Goal: Find contact information: Find contact information

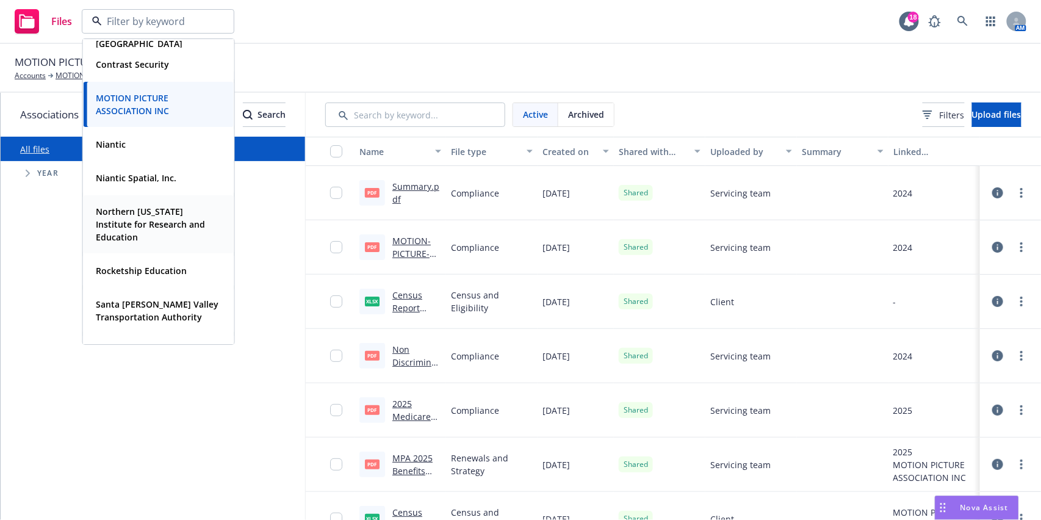
scroll to position [314, 0]
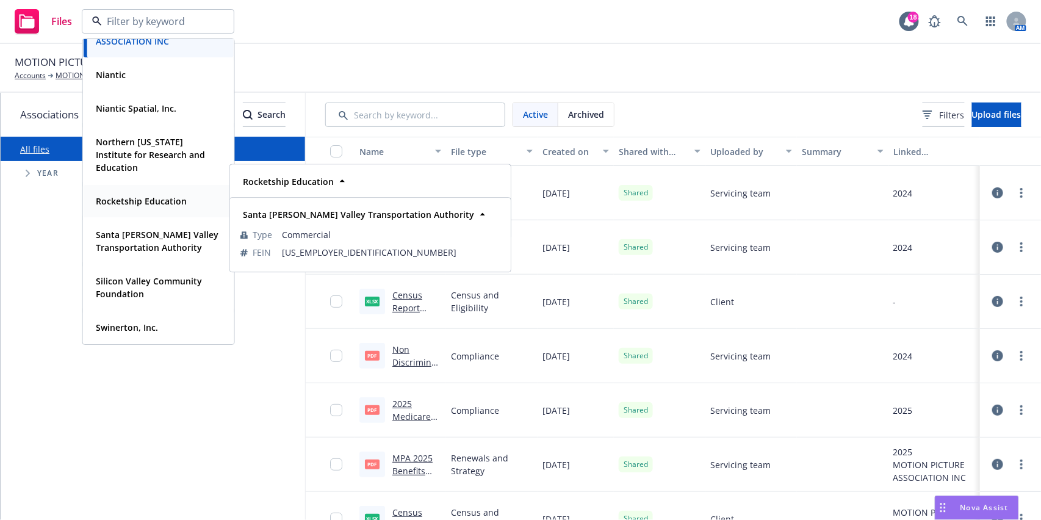
click at [145, 200] on strong "Rocketship Education" at bounding box center [141, 201] width 91 height 12
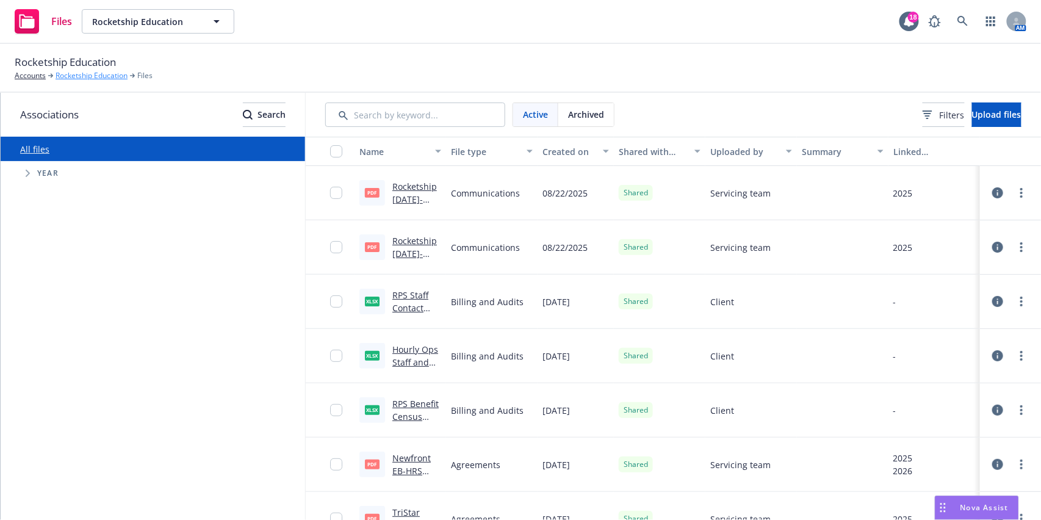
click at [69, 76] on link "Rocketship Education" at bounding box center [92, 75] width 72 height 11
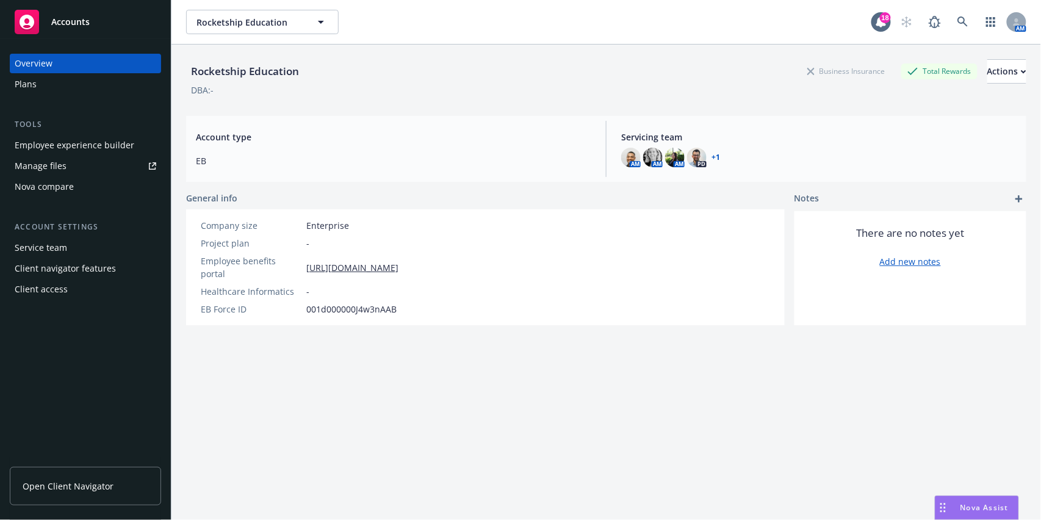
click at [84, 288] on div "Client access" at bounding box center [86, 290] width 142 height 20
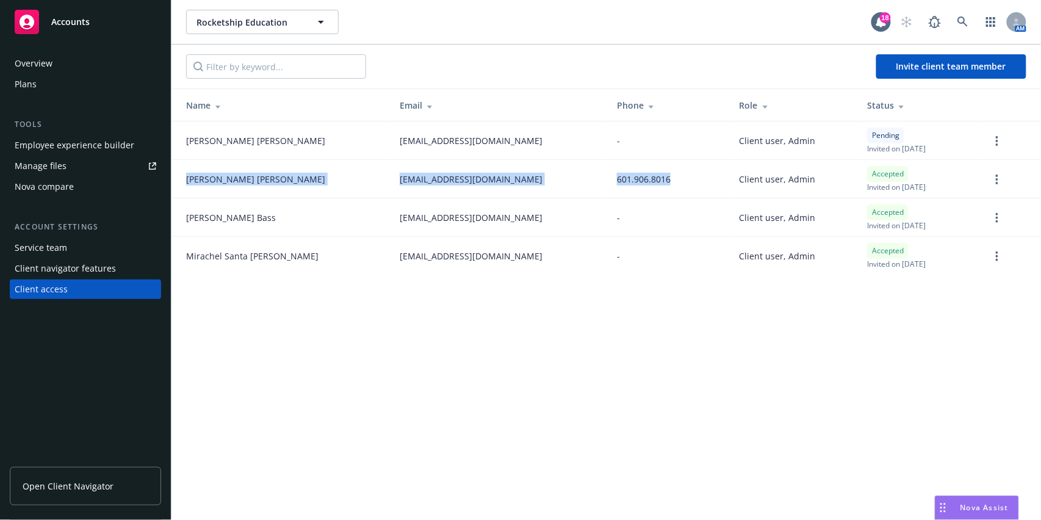
drag, startPoint x: 184, startPoint y: 185, endPoint x: 568, endPoint y: 183, distance: 383.4
click at [568, 183] on tr "Kendra Preston kpreston@rsed.org 601.906.8016 Client user, Admin Accepted Invit…" at bounding box center [607, 179] width 870 height 38
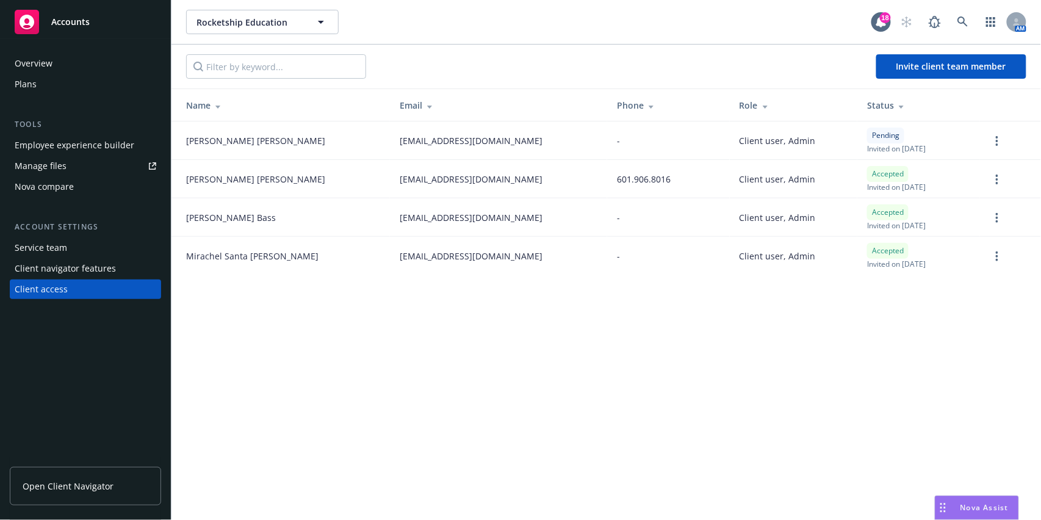
click at [51, 490] on span "Open Client Navigator" at bounding box center [68, 486] width 91 height 13
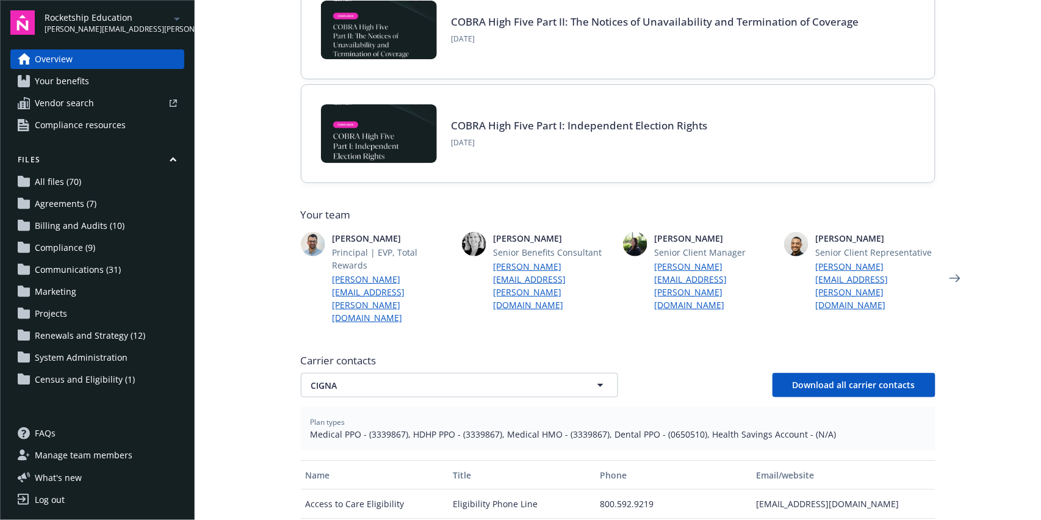
scroll to position [162, 0]
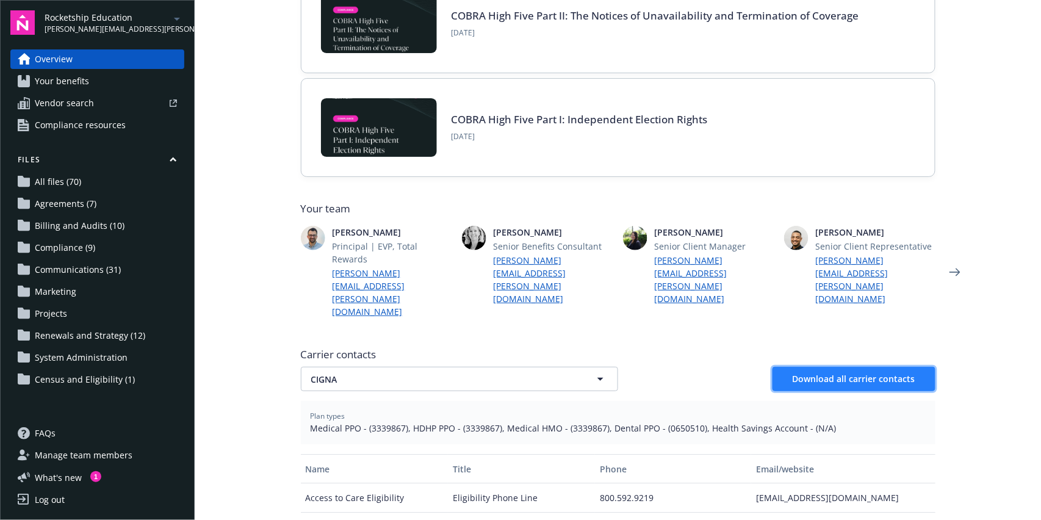
click at [845, 373] on span "Download all carrier contacts" at bounding box center [854, 379] width 123 height 12
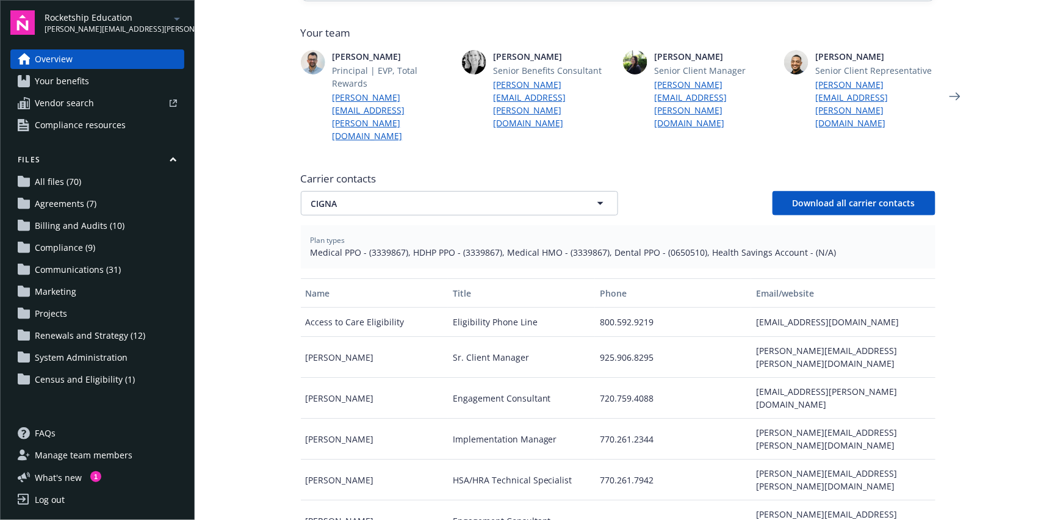
scroll to position [338, 0]
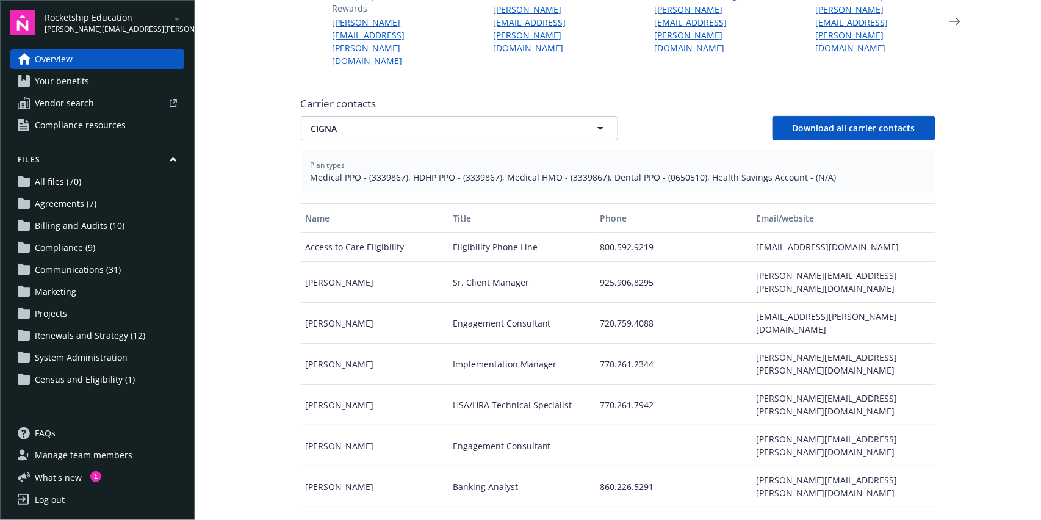
scroll to position [407, 0]
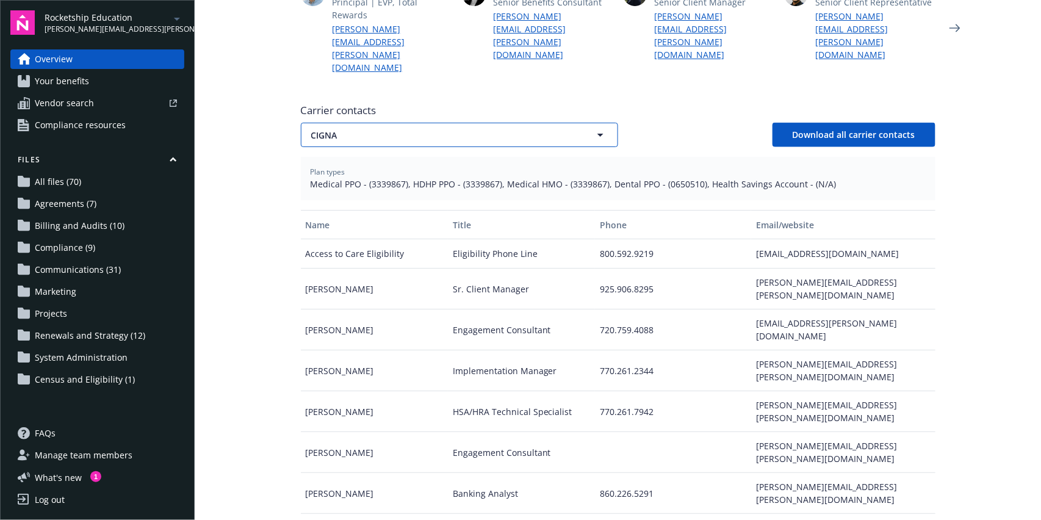
click at [423, 129] on span "CIGNA" at bounding box center [438, 135] width 254 height 13
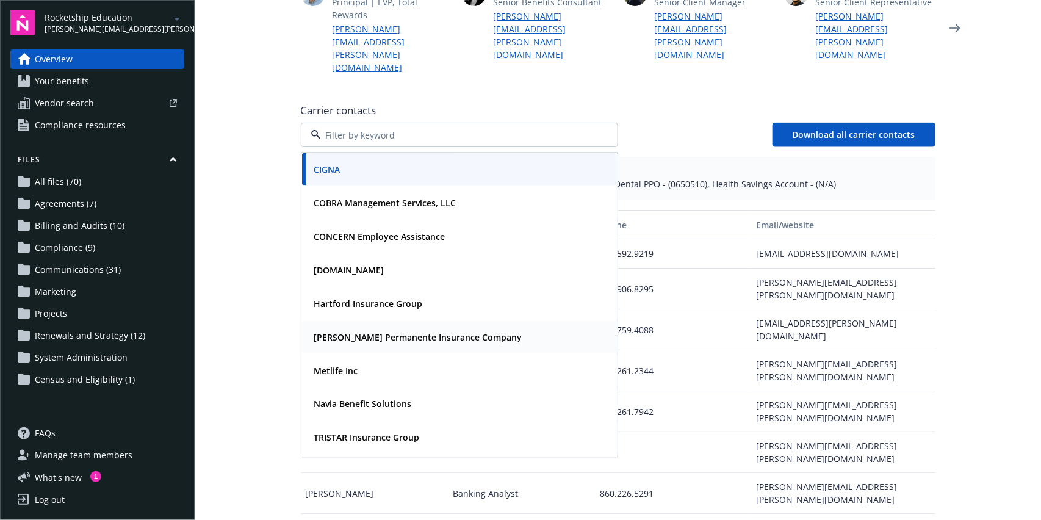
scroll to position [30, 0]
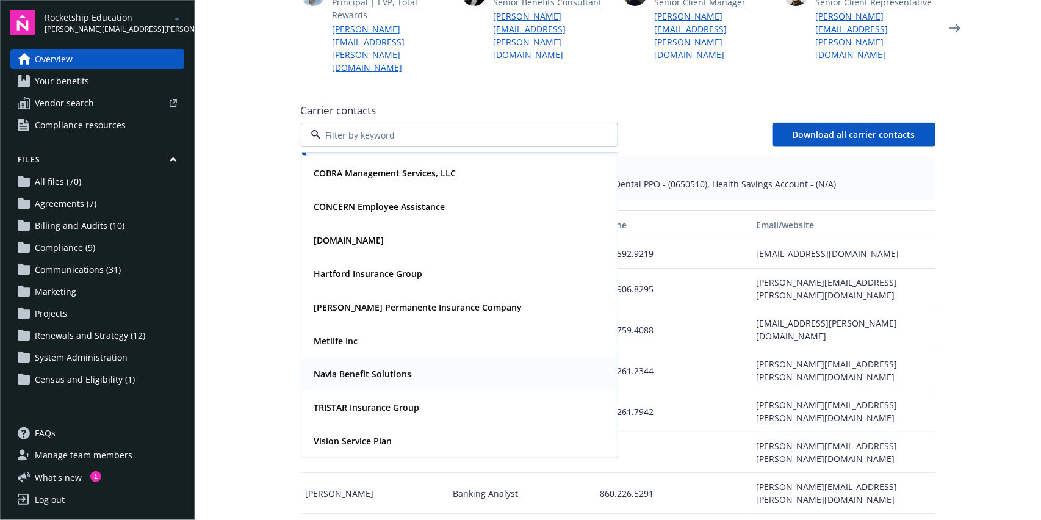
click at [364, 369] on strong "Navia Benefit Solutions" at bounding box center [363, 375] width 98 height 12
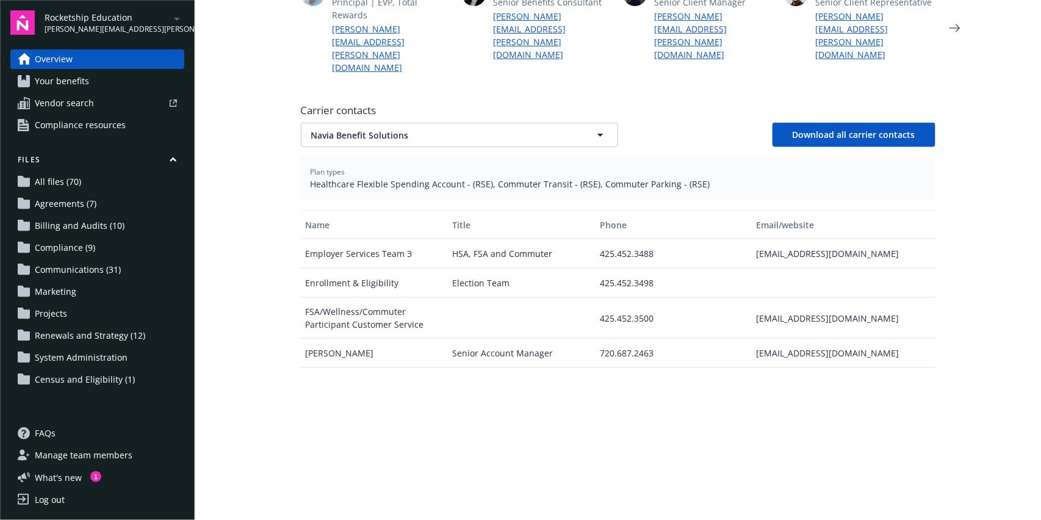
click at [318, 239] on div "Employer Services Team 3" at bounding box center [374, 253] width 147 height 29
click at [777, 239] on div "[EMAIL_ADDRESS][DOMAIN_NAME]" at bounding box center [843, 253] width 184 height 29
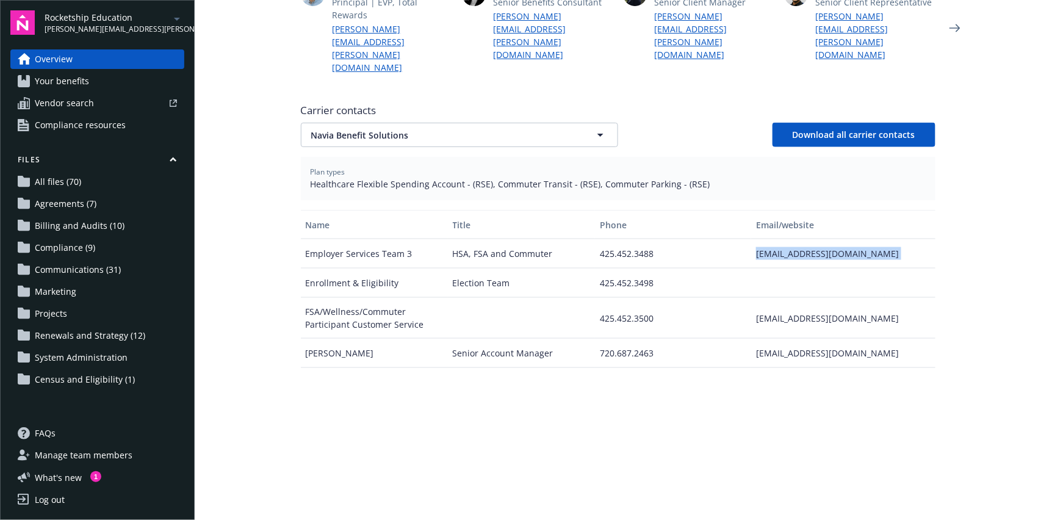
click at [777, 239] on div "[EMAIL_ADDRESS][DOMAIN_NAME]" at bounding box center [843, 253] width 184 height 29
copy div "[EMAIL_ADDRESS][DOMAIN_NAME]"
click at [336, 239] on div "Employer Services Team 3" at bounding box center [374, 253] width 147 height 29
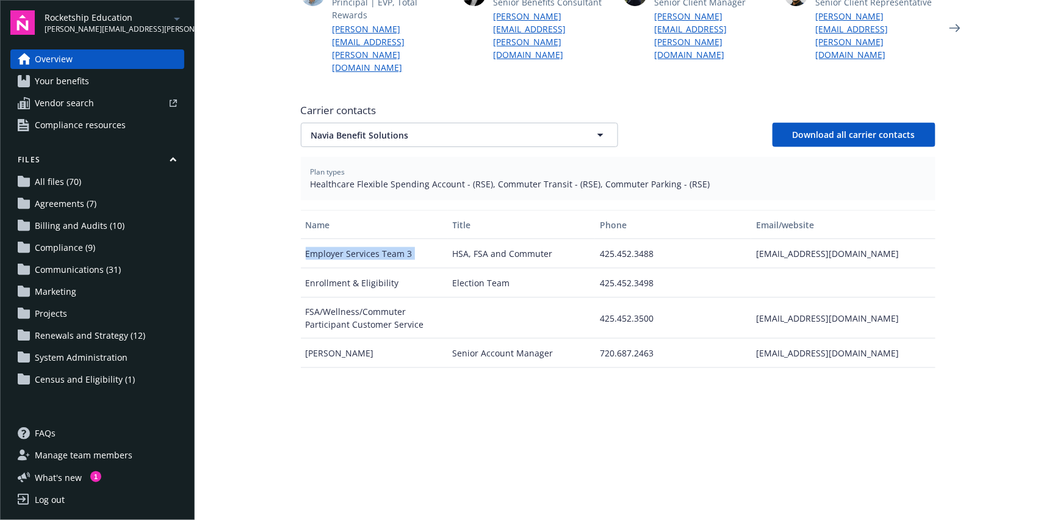
click at [336, 239] on div "Employer Services Team 3" at bounding box center [374, 253] width 147 height 29
copy div "Employer Services Team 3"
click at [836, 239] on div "[EMAIL_ADDRESS][DOMAIN_NAME]" at bounding box center [843, 253] width 184 height 29
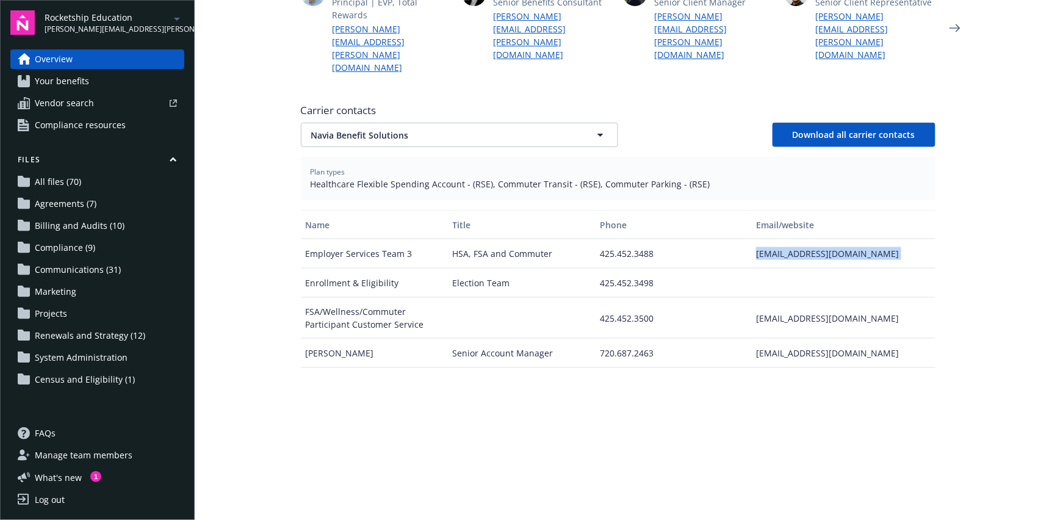
copy div "[EMAIL_ADDRESS][DOMAIN_NAME]"
click at [623, 239] on div "425.452.3488" at bounding box center [673, 253] width 156 height 29
click at [498, 339] on div "Senior Account Manager" at bounding box center [521, 353] width 147 height 29
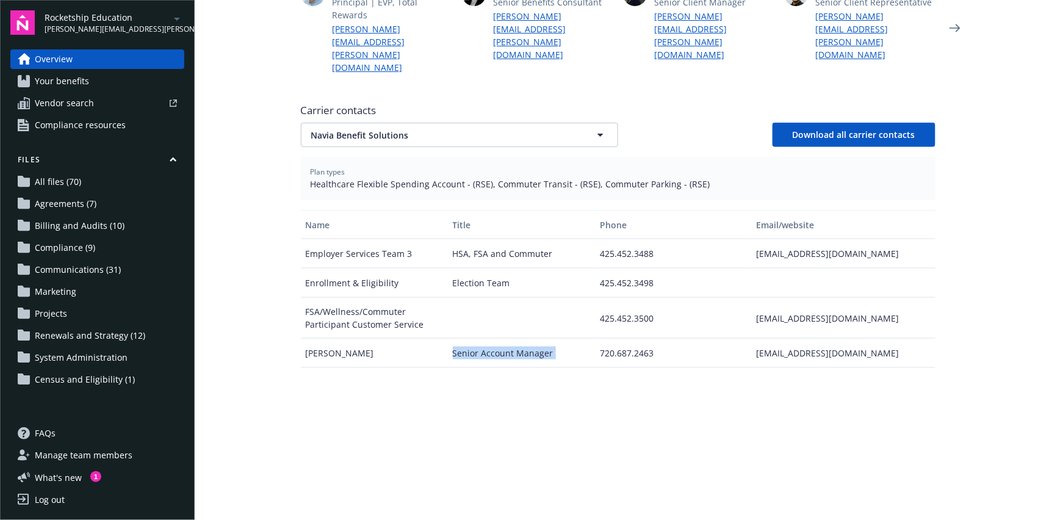
click at [498, 339] on div "Senior Account Manager" at bounding box center [521, 353] width 147 height 29
copy div "Senior Account Manager"
click at [805, 339] on div "[EMAIL_ADDRESS][DOMAIN_NAME]" at bounding box center [843, 353] width 184 height 29
click at [809, 339] on div "[EMAIL_ADDRESS][DOMAIN_NAME]" at bounding box center [843, 353] width 184 height 29
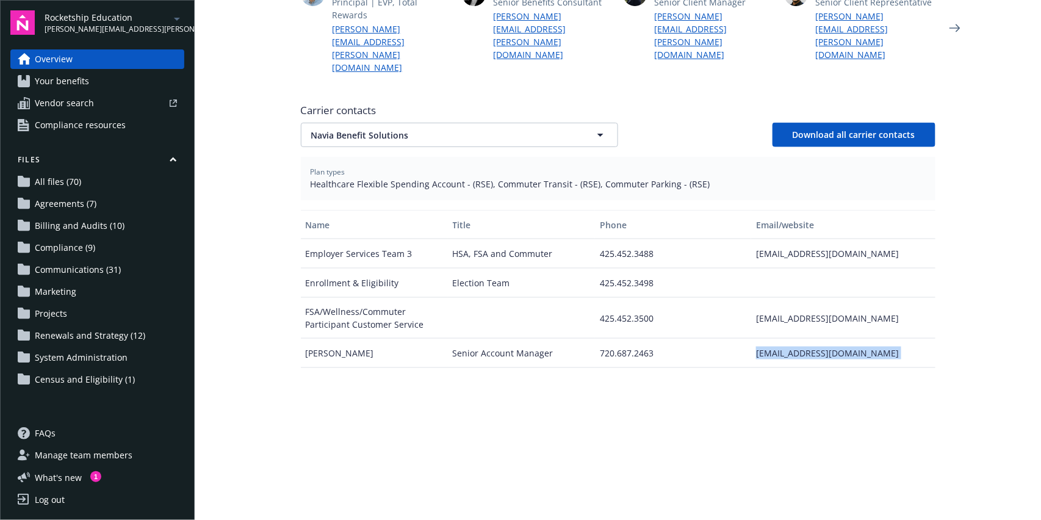
click at [809, 339] on div "[EMAIL_ADDRESS][DOMAIN_NAME]" at bounding box center [843, 353] width 184 height 29
copy div "[EMAIL_ADDRESS][DOMAIN_NAME]"
click at [623, 339] on div "720.687.2463" at bounding box center [673, 353] width 156 height 29
copy div "720.687.2463"
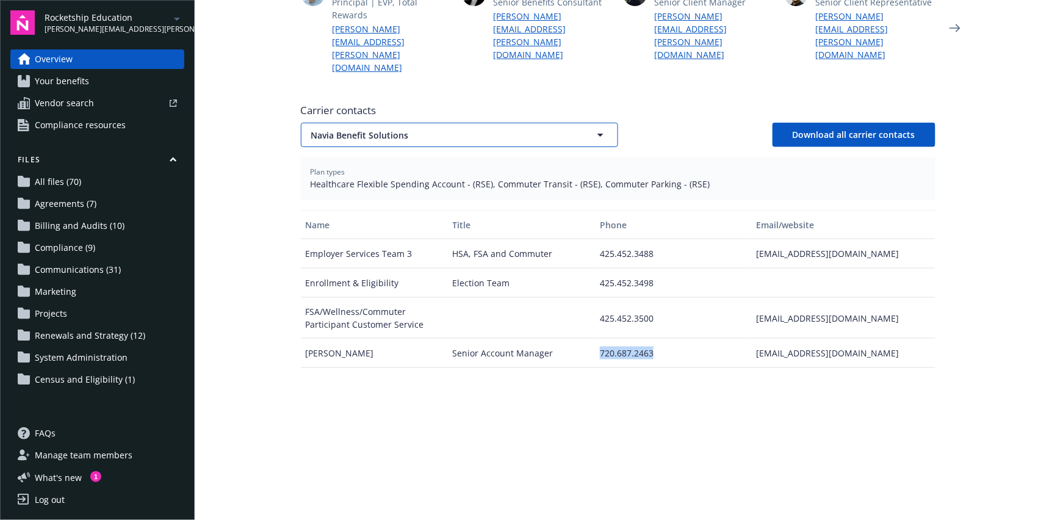
click at [471, 129] on span "Navia Benefit Solutions" at bounding box center [438, 135] width 254 height 13
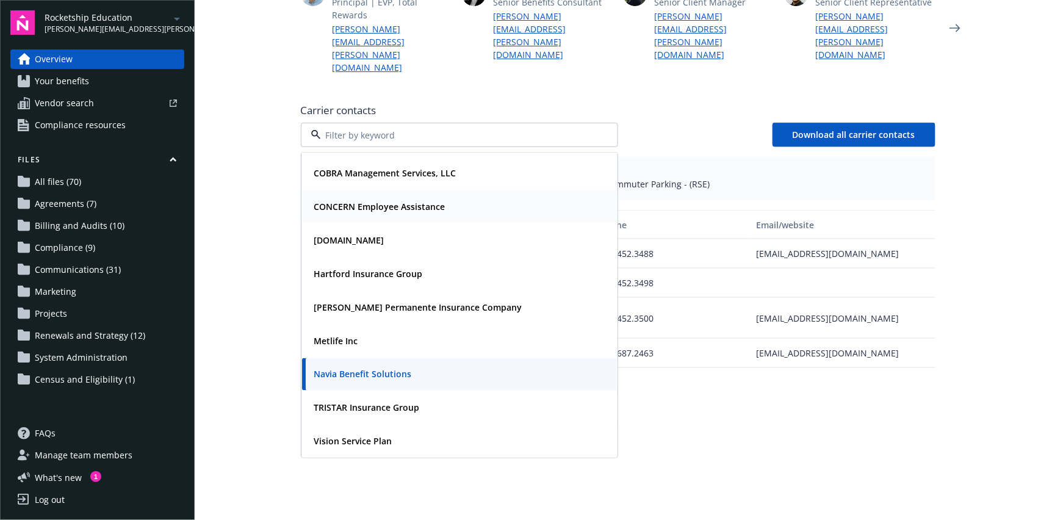
click at [391, 201] on strong "CONCERN Employee Assistance" at bounding box center [379, 207] width 131 height 12
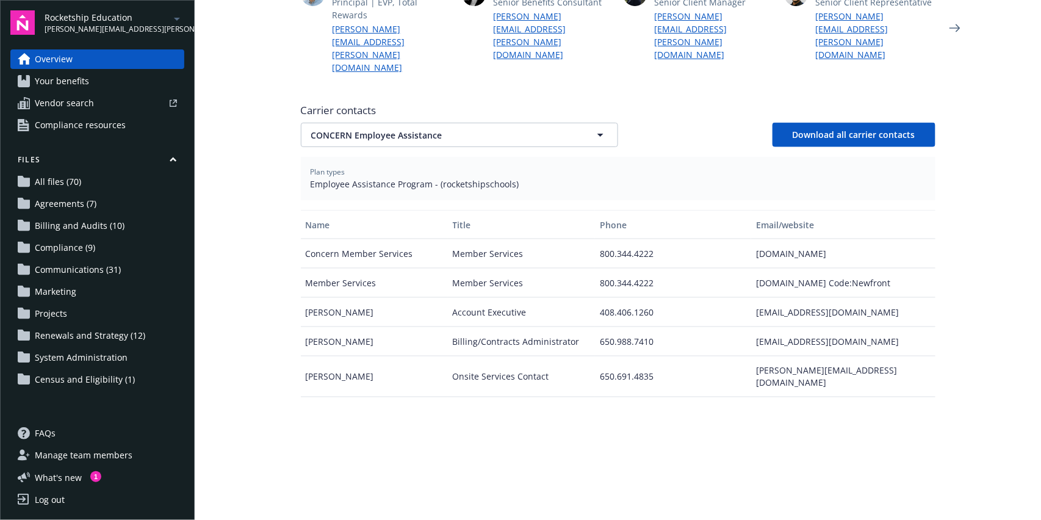
click at [339, 327] on div "[PERSON_NAME]" at bounding box center [374, 341] width 147 height 29
copy div "[PERSON_NAME]"
click at [830, 327] on div "[EMAIL_ADDRESS][DOMAIN_NAME]" at bounding box center [843, 341] width 184 height 29
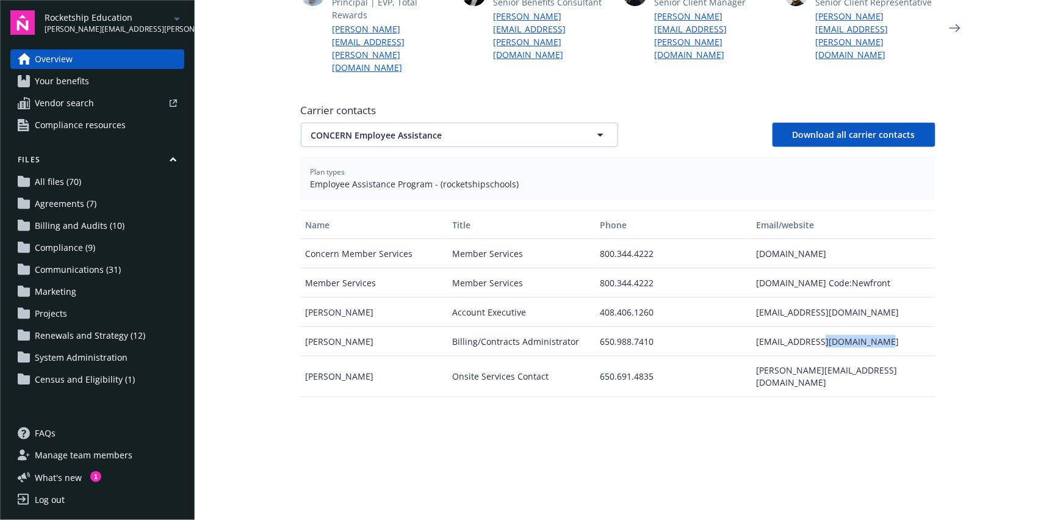
click at [830, 327] on div "[EMAIL_ADDRESS][DOMAIN_NAME]" at bounding box center [843, 341] width 184 height 29
copy div "[EMAIL_ADDRESS][DOMAIN_NAME]"
click at [623, 327] on div "650.988.7410" at bounding box center [673, 341] width 156 height 29
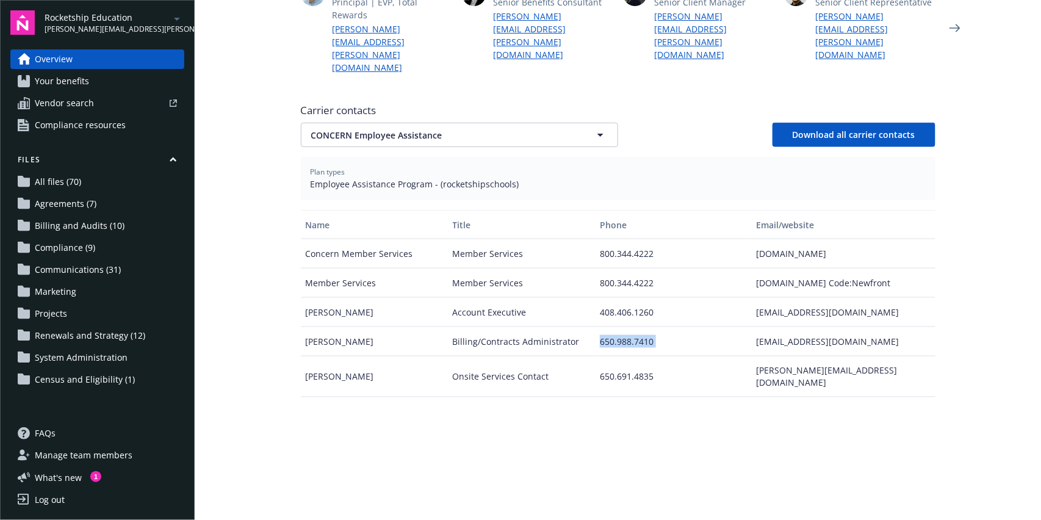
click at [623, 327] on div "650.988.7410" at bounding box center [673, 341] width 156 height 29
copy div "650.988.7410"
click at [476, 239] on div "Member Services" at bounding box center [521, 253] width 147 height 29
drag, startPoint x: 476, startPoint y: 219, endPoint x: 419, endPoint y: 215, distance: 56.9
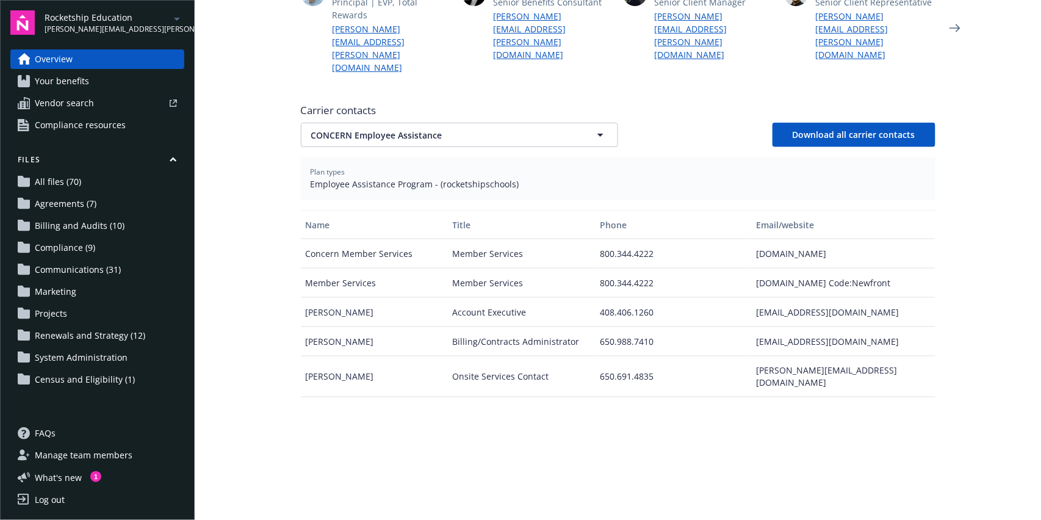
click at [439, 239] on div "Concern Member Services" at bounding box center [374, 253] width 147 height 29
click at [291, 212] on div "Welcome to Navigator Employee benefits portal Newfront news View all news The 2…" at bounding box center [618, 123] width 664 height 1060
click at [340, 239] on div "Concern Member Services" at bounding box center [374, 253] width 147 height 29
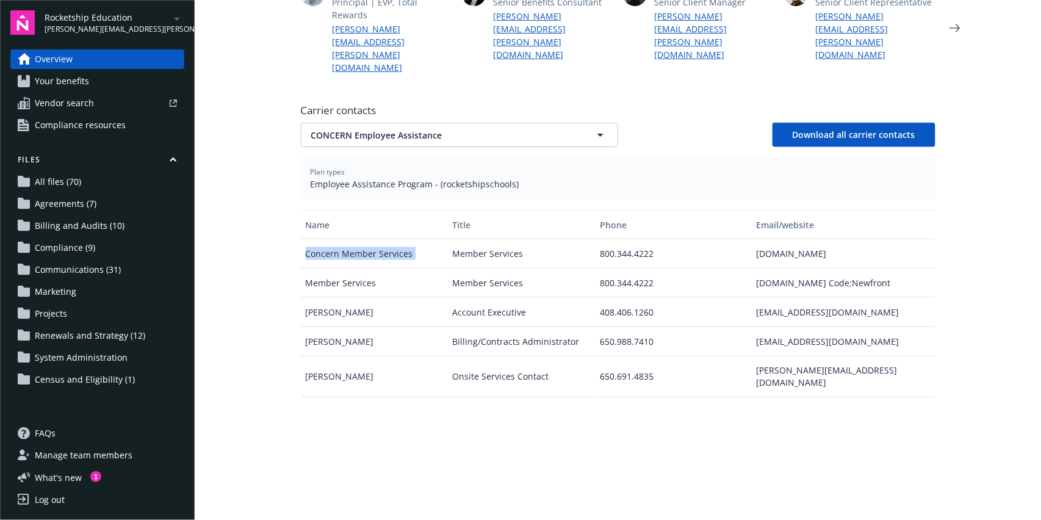
copy div "Concern Member Services"
click at [810, 239] on div "[DOMAIN_NAME]" at bounding box center [843, 253] width 184 height 29
click at [622, 239] on div "800.344.4222" at bounding box center [673, 253] width 156 height 29
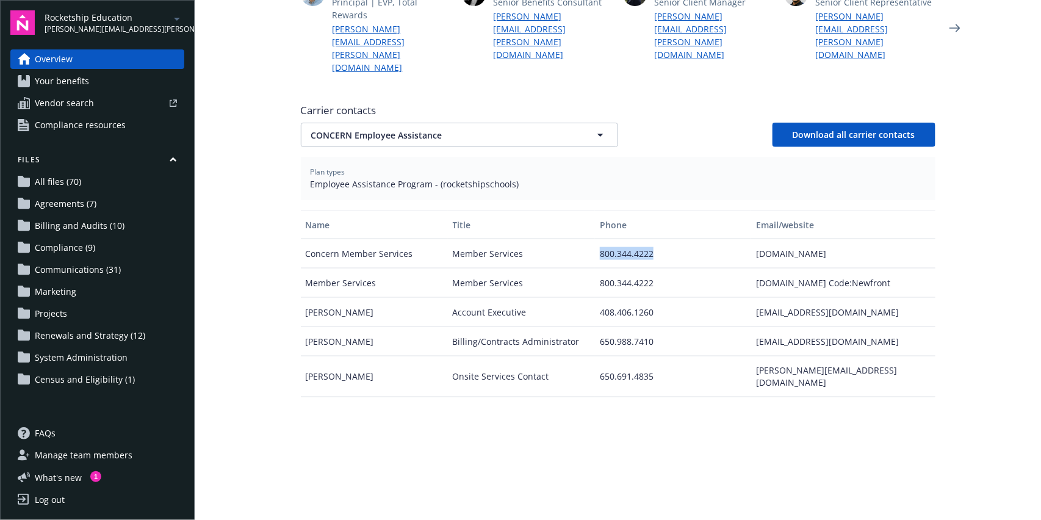
click at [622, 239] on div "800.344.4222" at bounding box center [673, 253] width 156 height 29
click at [447, 129] on span "CONCERN Employee Assistance" at bounding box center [438, 135] width 254 height 13
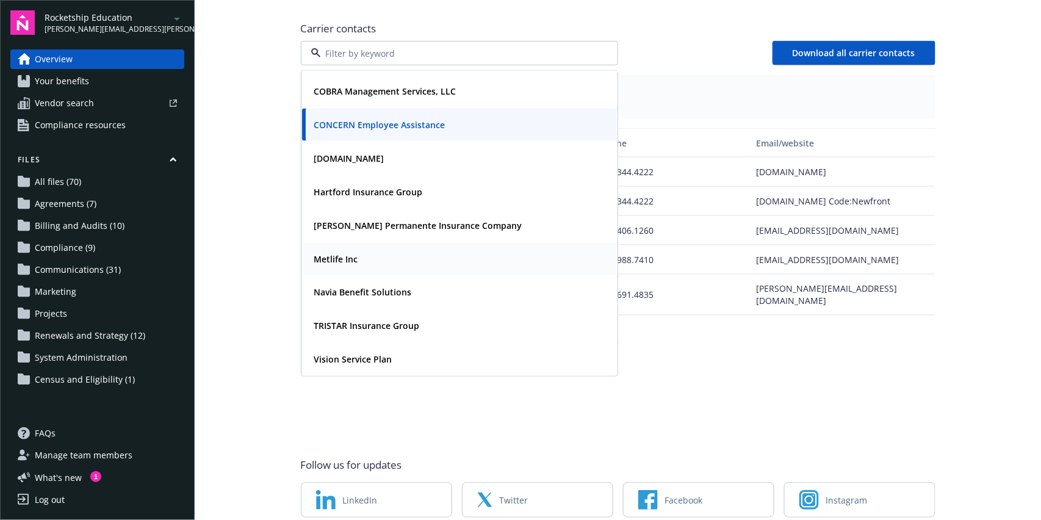
scroll to position [501, 0]
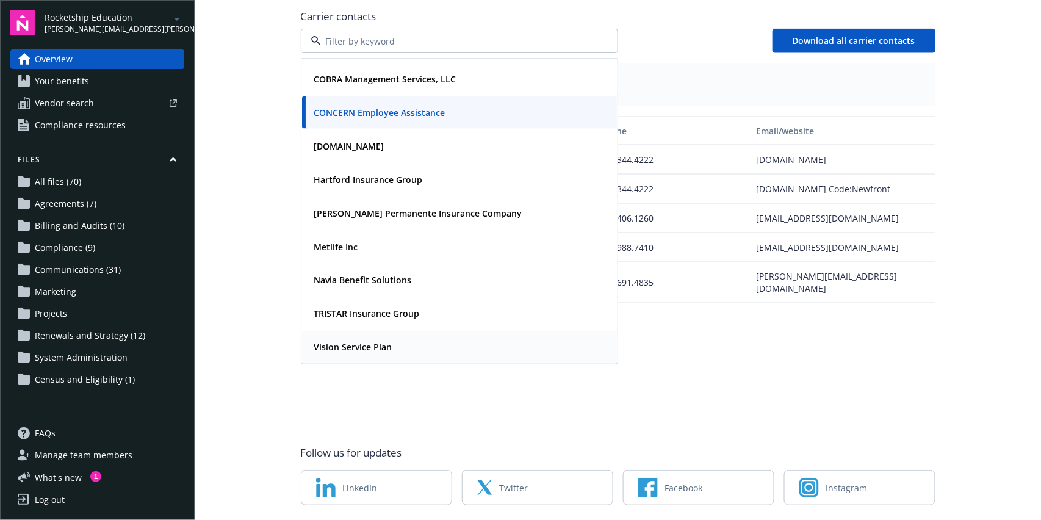
click at [377, 342] on strong "Vision Service Plan" at bounding box center [353, 348] width 78 height 12
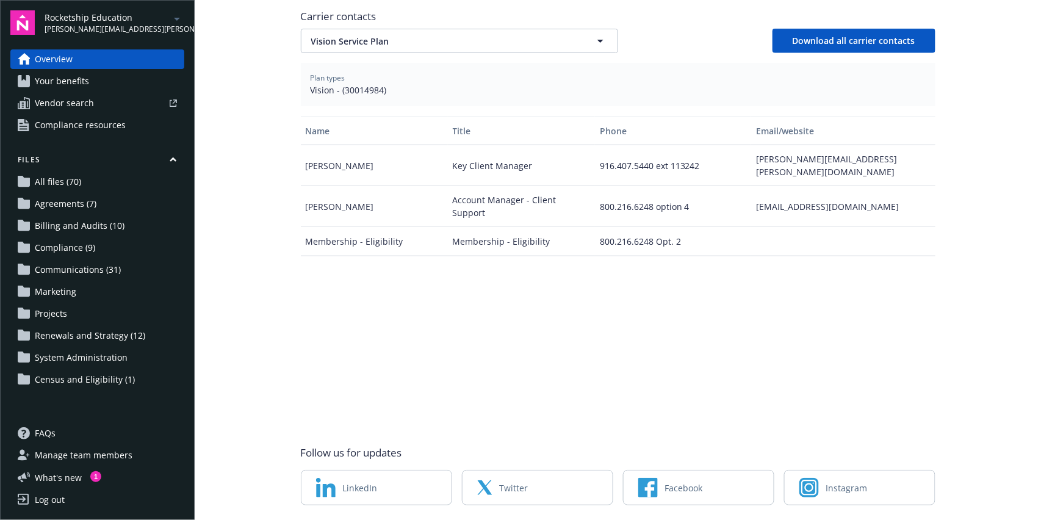
click at [482, 186] on div "Account Manager - Client Support" at bounding box center [521, 206] width 147 height 41
click at [338, 186] on div "[PERSON_NAME]" at bounding box center [374, 206] width 147 height 41
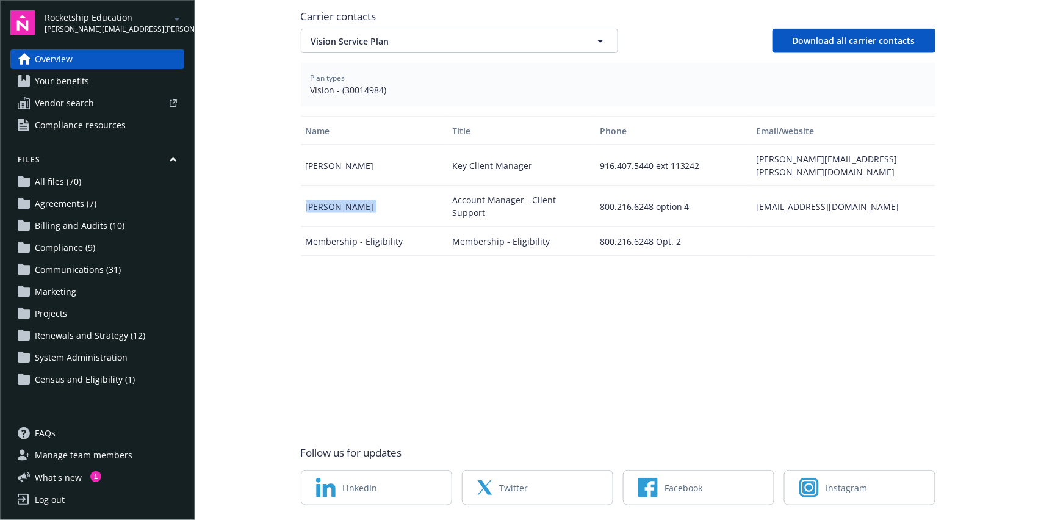
click at [338, 186] on div "[PERSON_NAME]" at bounding box center [374, 206] width 147 height 41
click at [625, 186] on div "800.216.6248 option 4" at bounding box center [673, 206] width 156 height 41
click at [323, 145] on div "[PERSON_NAME]" at bounding box center [374, 165] width 147 height 41
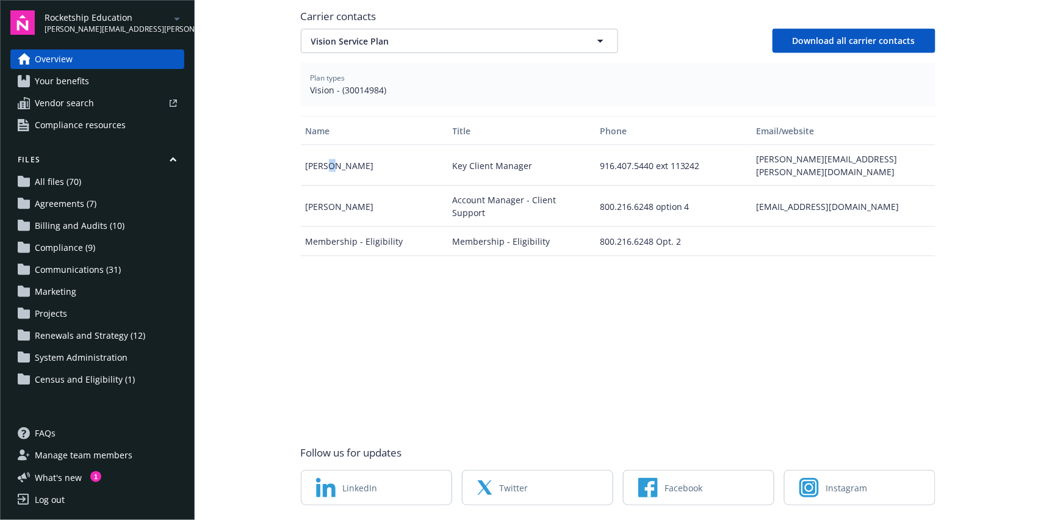
click at [323, 145] on div "[PERSON_NAME]" at bounding box center [374, 165] width 147 height 41
click at [773, 145] on div "[PERSON_NAME][EMAIL_ADDRESS][PERSON_NAME][DOMAIN_NAME]" at bounding box center [843, 165] width 184 height 41
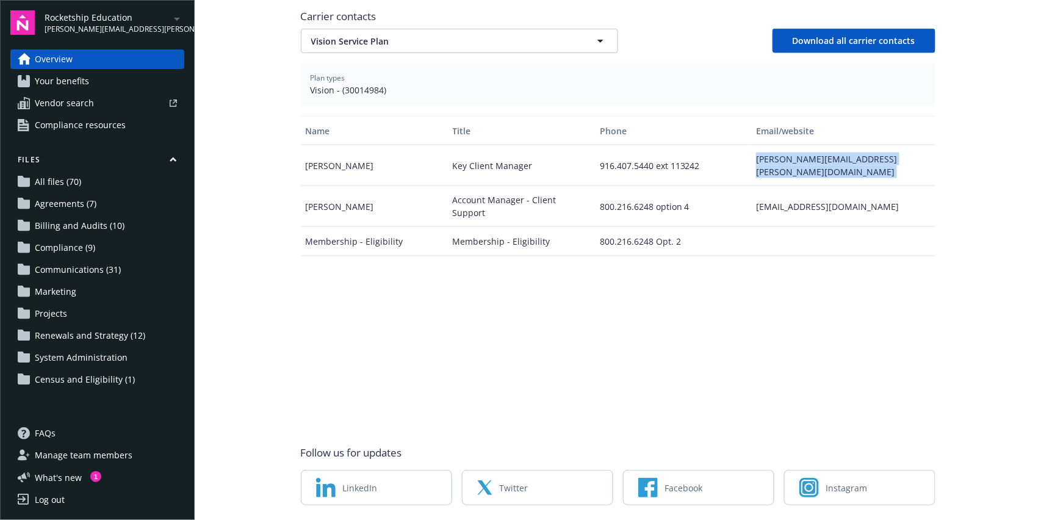
click at [613, 145] on div "916.407.5440 ext 113242" at bounding box center [673, 165] width 156 height 41
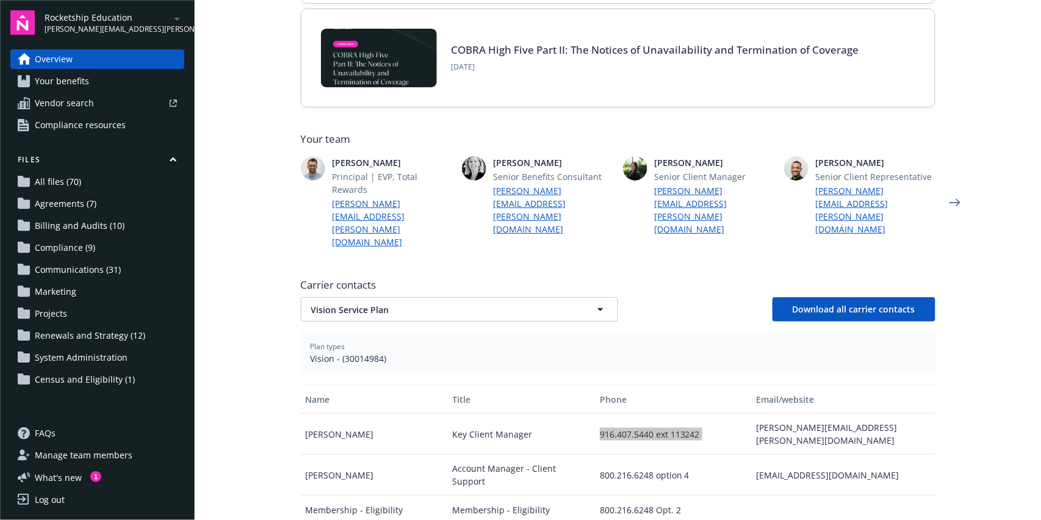
scroll to position [175, 0]
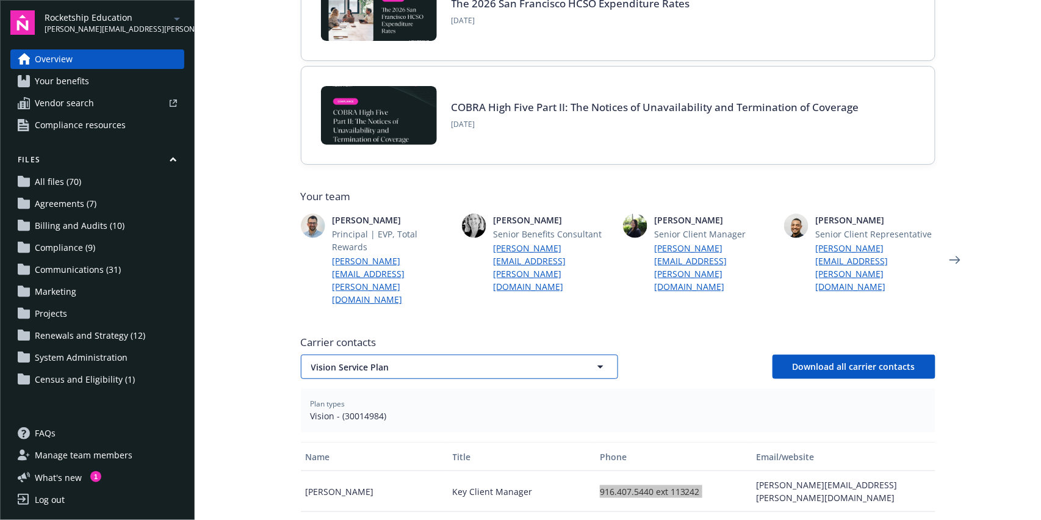
click at [393, 361] on span "Vision Service Plan" at bounding box center [438, 367] width 254 height 13
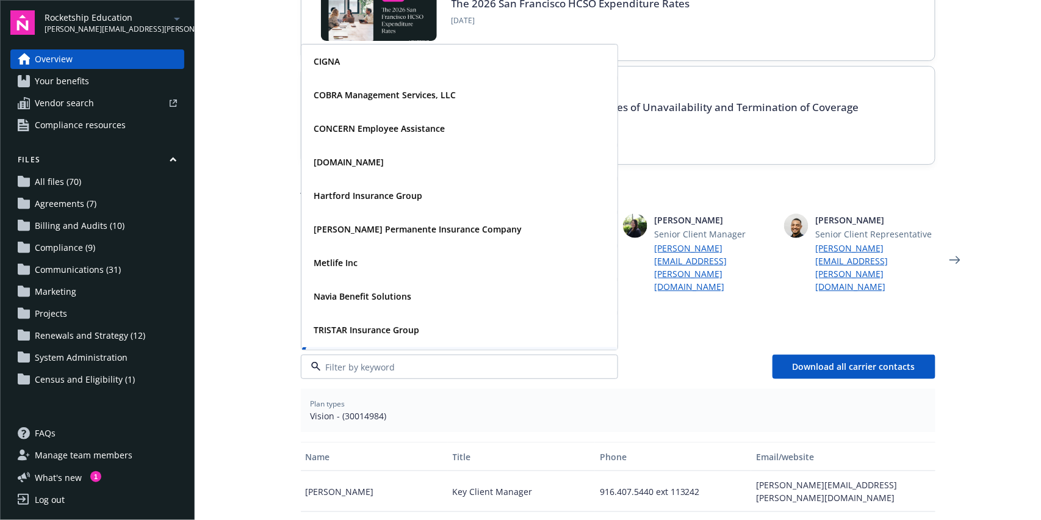
scroll to position [30, 0]
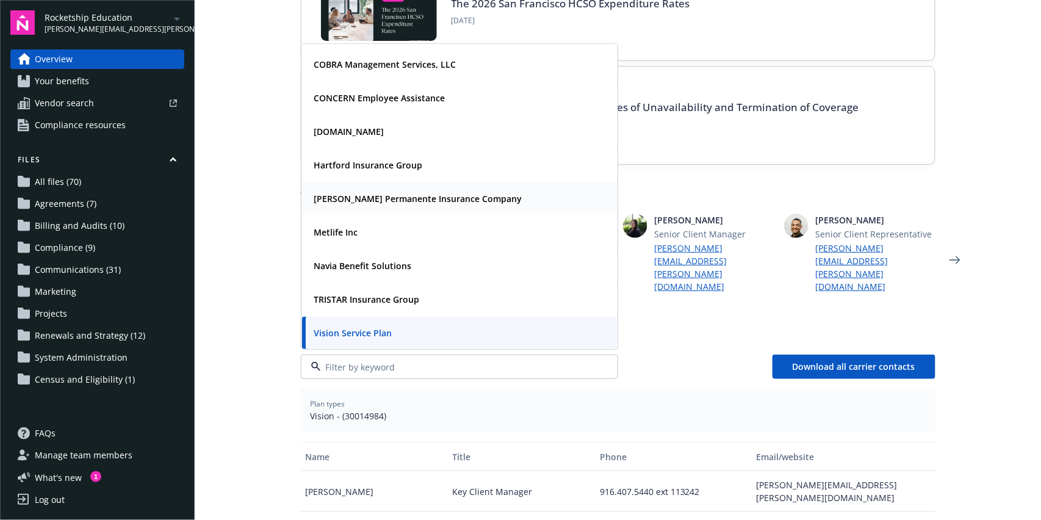
click at [363, 190] on div "[PERSON_NAME] Permanente Insurance Company" at bounding box center [417, 199] width 215 height 18
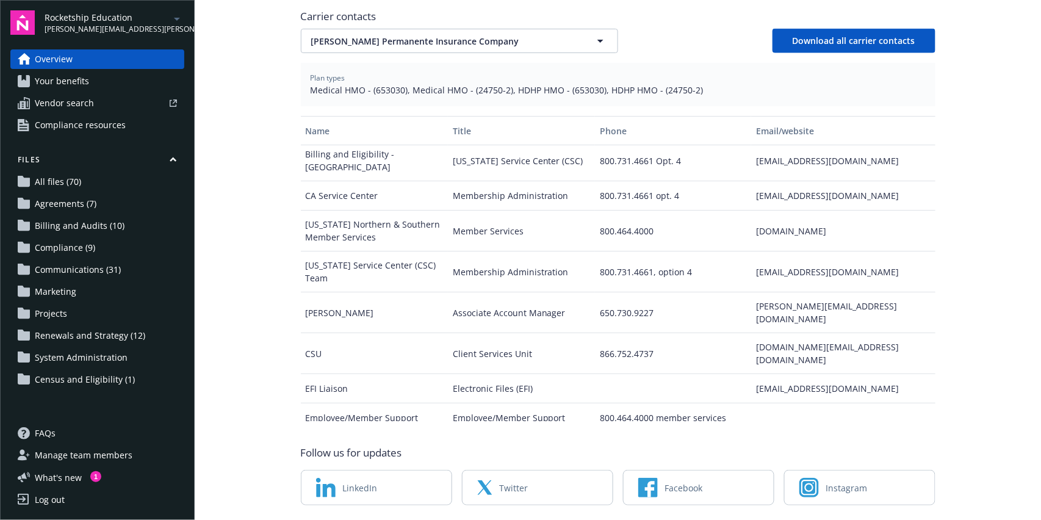
scroll to position [0, 0]
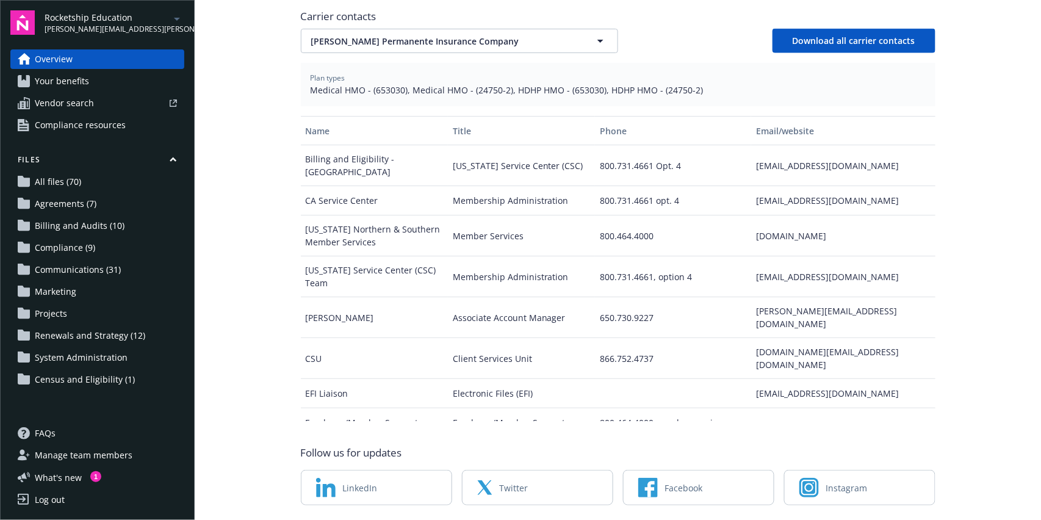
click at [786, 186] on div "[EMAIL_ADDRESS][DOMAIN_NAME]" at bounding box center [843, 200] width 184 height 29
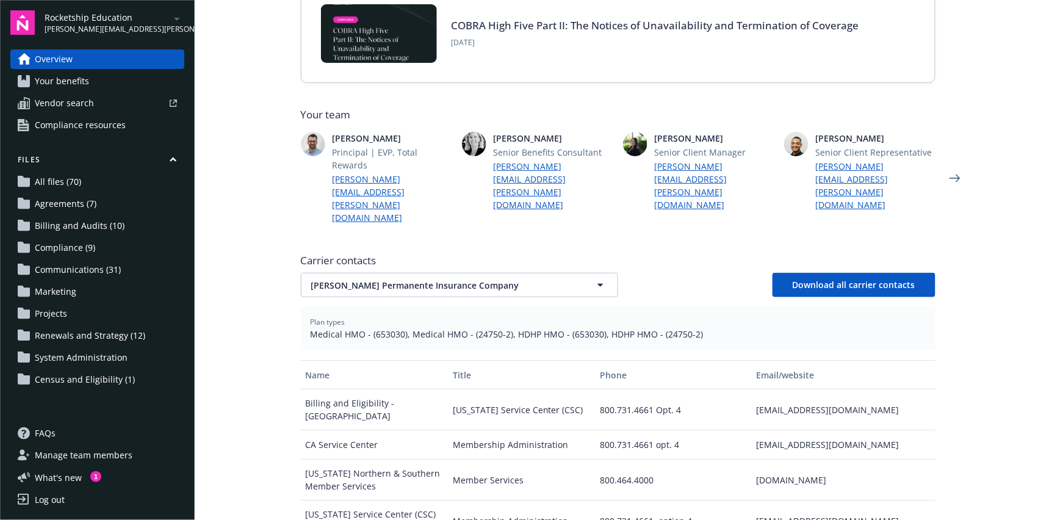
scroll to position [501, 0]
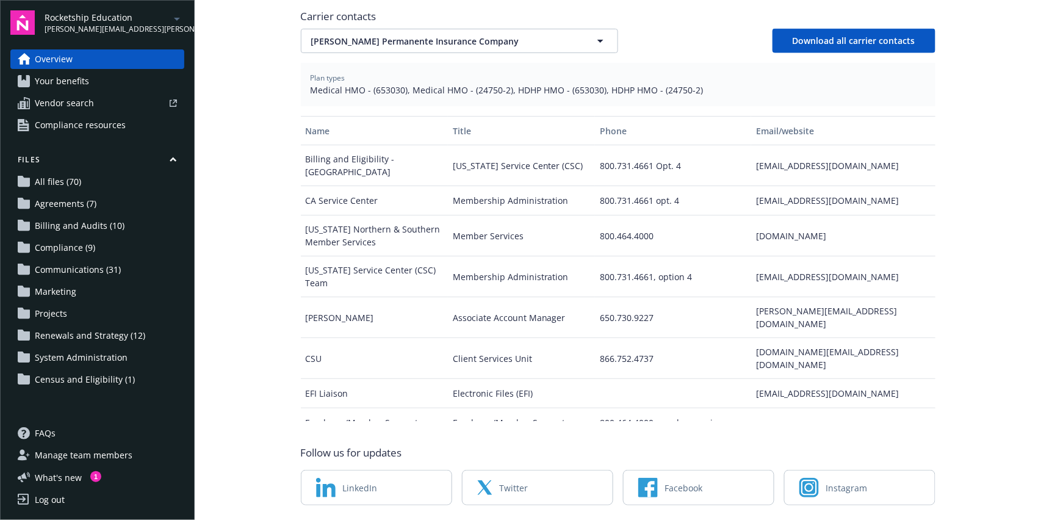
click at [483, 186] on div "Membership Administration" at bounding box center [521, 200] width 147 height 29
click at [639, 186] on div "800.731.4661 opt. 4" at bounding box center [673, 200] width 156 height 29
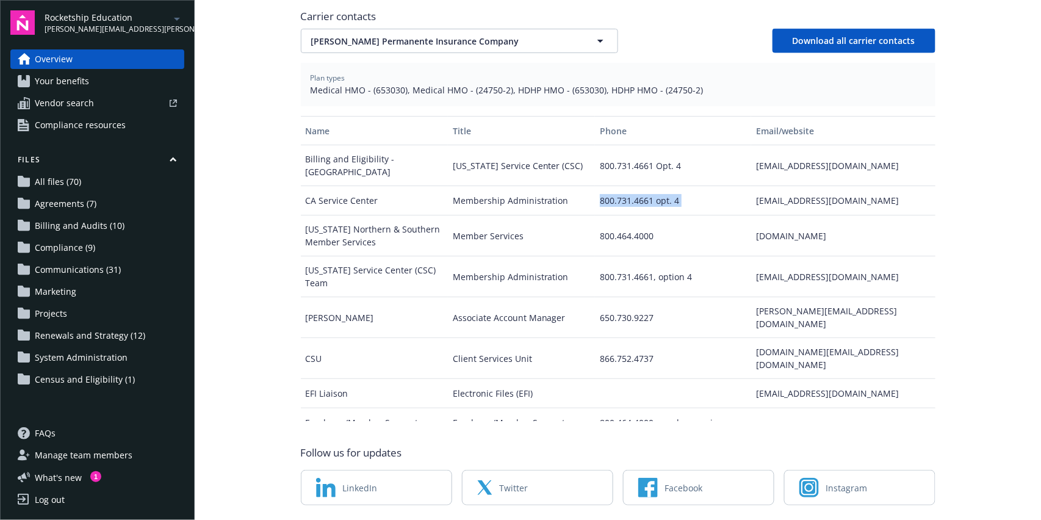
click at [639, 186] on div "800.731.4661 opt. 4" at bounding box center [673, 200] width 156 height 29
drag, startPoint x: 405, startPoint y: 182, endPoint x: 300, endPoint y: 172, distance: 106.1
click at [301, 215] on div "[US_STATE] Northern & Southern Member Services" at bounding box center [374, 235] width 147 height 41
click at [371, 215] on div "[US_STATE] Northern & Southern Member Services" at bounding box center [374, 235] width 147 height 41
click at [342, 186] on div "CA Service Center" at bounding box center [374, 200] width 147 height 29
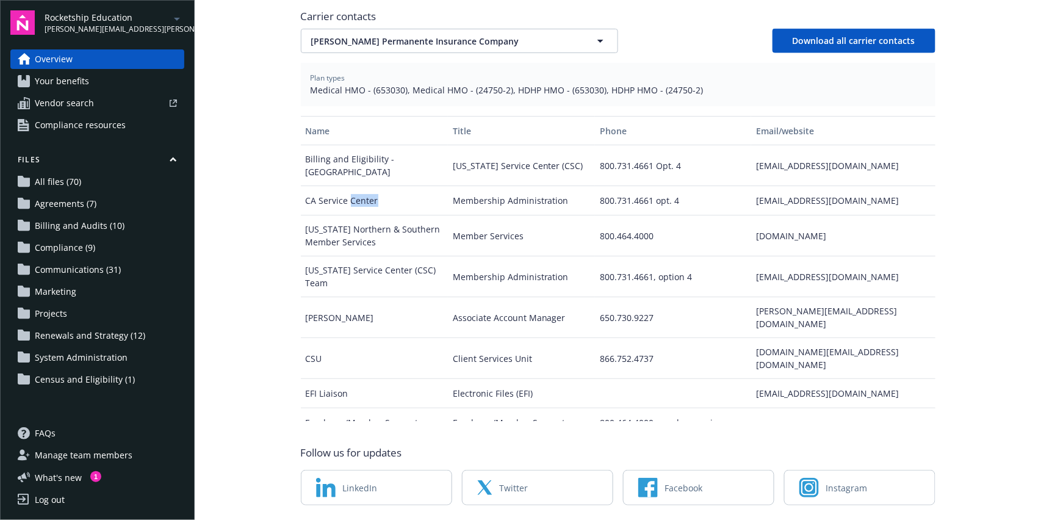
click at [342, 186] on div "CA Service Center" at bounding box center [374, 200] width 147 height 29
drag, startPoint x: 342, startPoint y: 149, endPoint x: 326, endPoint y: 150, distance: 15.9
click at [326, 186] on div "CA Service Center" at bounding box center [374, 200] width 147 height 29
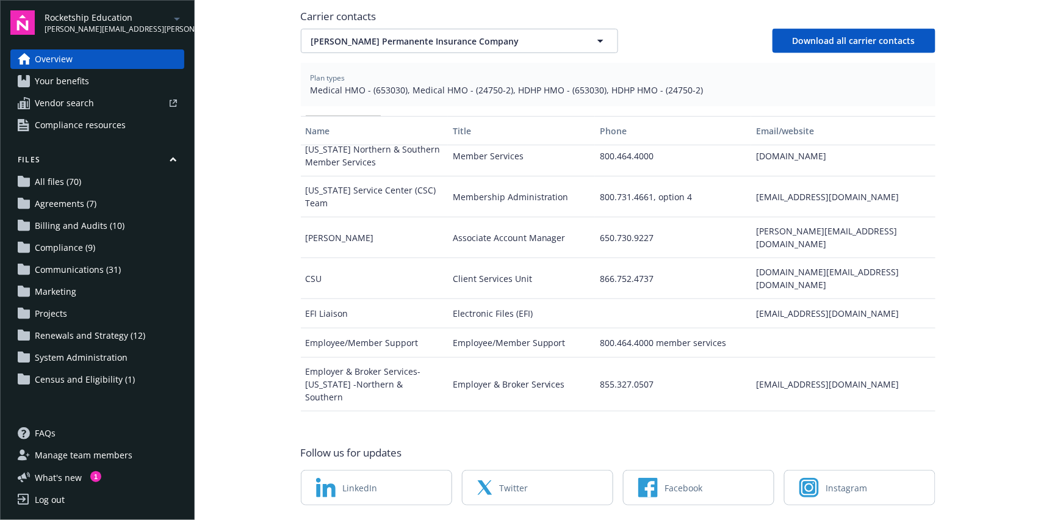
scroll to position [81, 0]
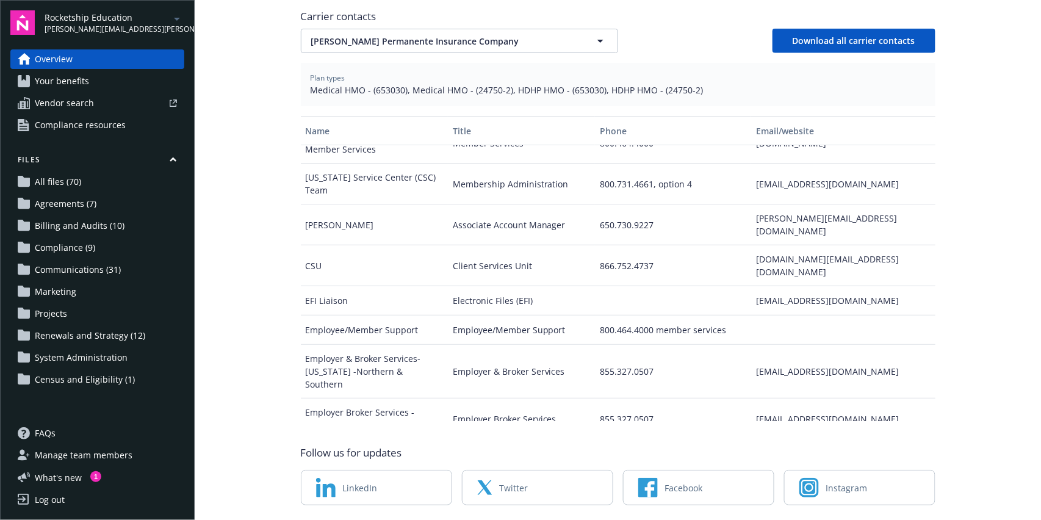
click at [351, 205] on div "[PERSON_NAME]" at bounding box center [374, 225] width 147 height 41
click at [510, 205] on div "Associate Account Manager" at bounding box center [521, 225] width 147 height 41
click at [595, 205] on div "650.730.9227" at bounding box center [673, 225] width 156 height 41
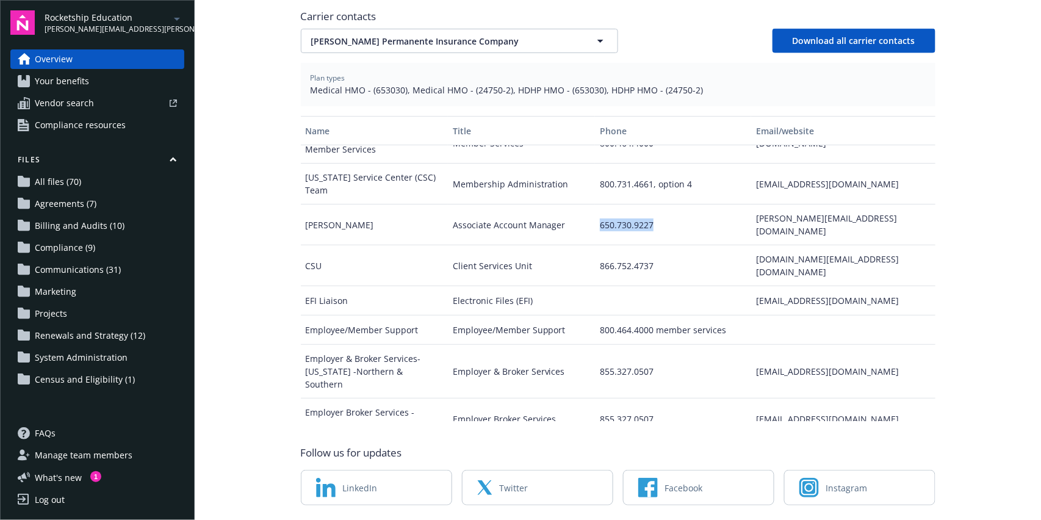
click at [595, 205] on div "650.730.9227" at bounding box center [673, 225] width 156 height 41
click at [803, 205] on div "[PERSON_NAME][EMAIL_ADDRESS][DOMAIN_NAME]" at bounding box center [843, 225] width 184 height 41
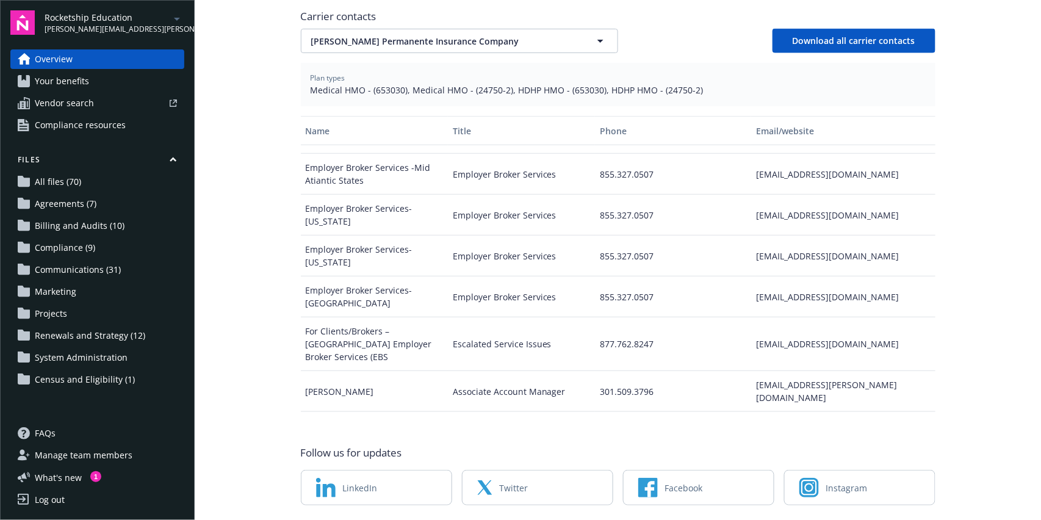
scroll to position [407, 0]
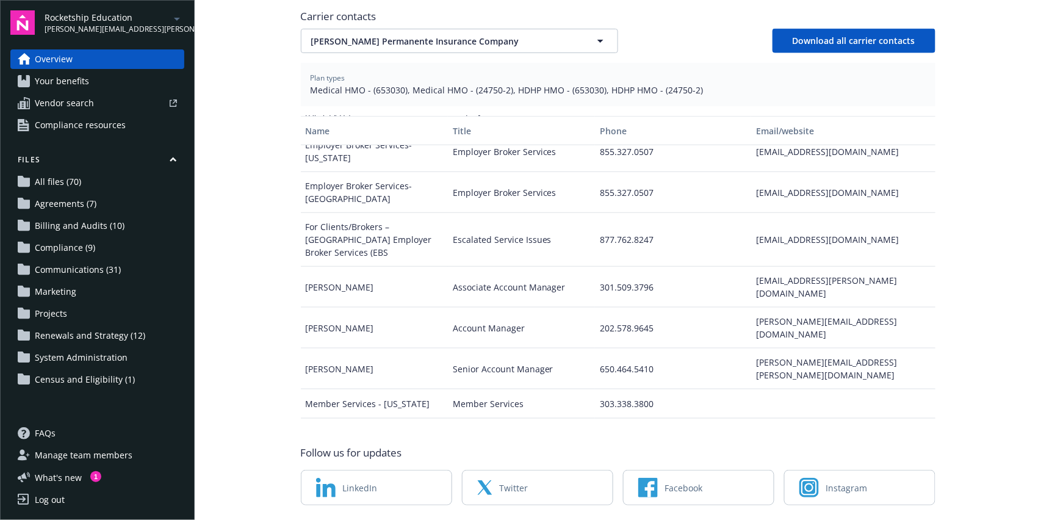
click at [316, 349] on div "[PERSON_NAME]" at bounding box center [374, 369] width 147 height 41
click at [315, 349] on div "[PERSON_NAME]" at bounding box center [374, 369] width 147 height 41
click at [771, 349] on div "[PERSON_NAME][EMAIL_ADDRESS][PERSON_NAME][DOMAIN_NAME]" at bounding box center [843, 369] width 184 height 41
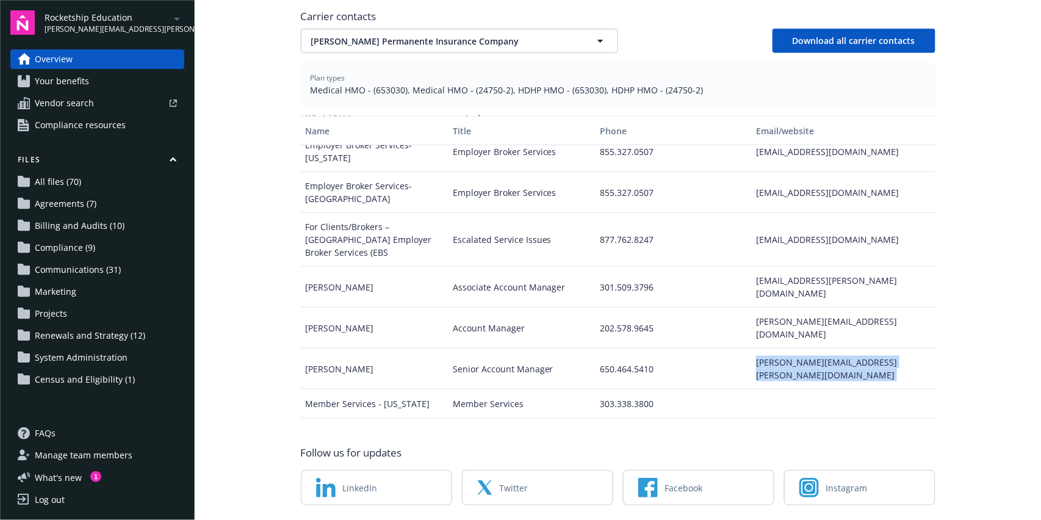
click at [771, 349] on div "[PERSON_NAME][EMAIL_ADDRESS][PERSON_NAME][DOMAIN_NAME]" at bounding box center [843, 369] width 184 height 41
click at [599, 349] on div "650.464.5410" at bounding box center [673, 369] width 156 height 41
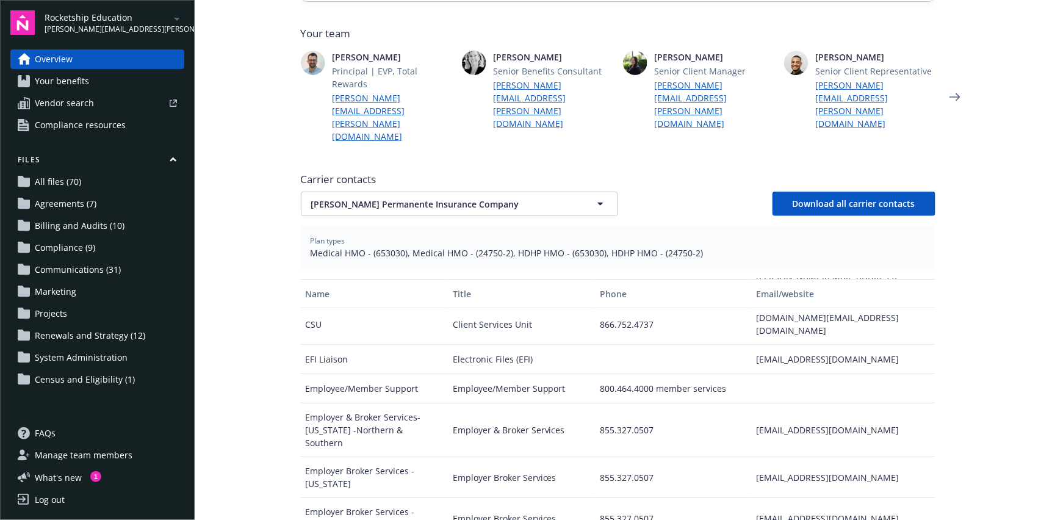
scroll to position [325, 0]
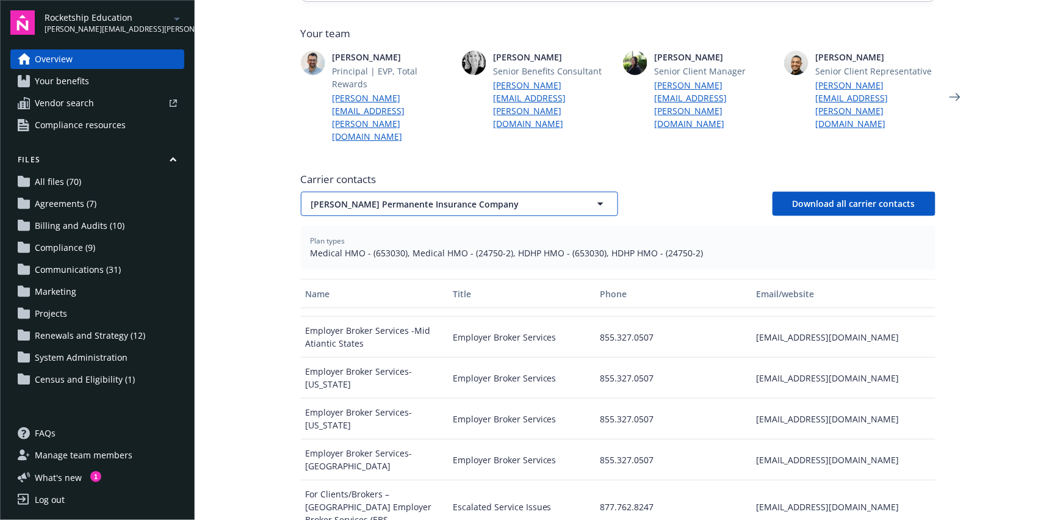
click at [551, 192] on button "[PERSON_NAME] Permanente Insurance Company" at bounding box center [459, 204] width 317 height 24
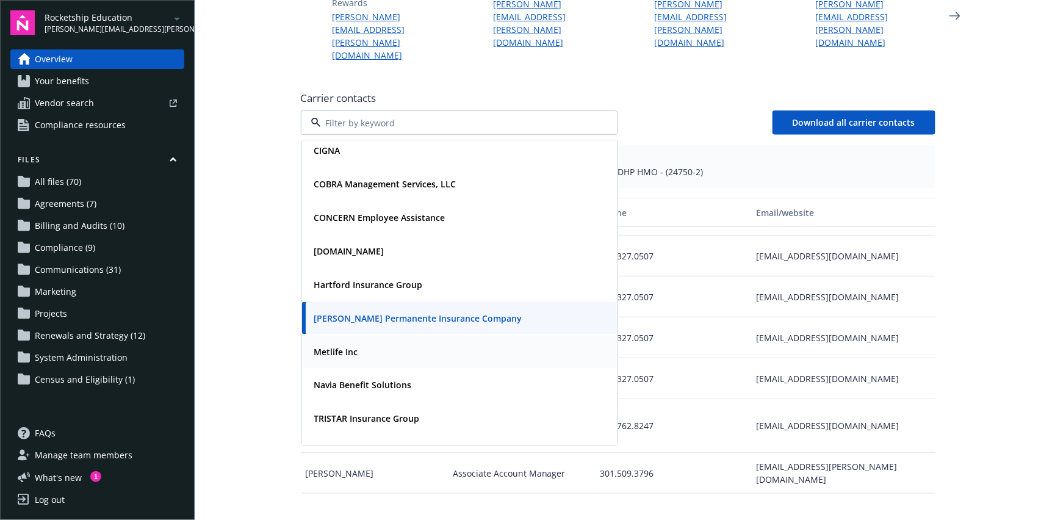
scroll to position [0, 0]
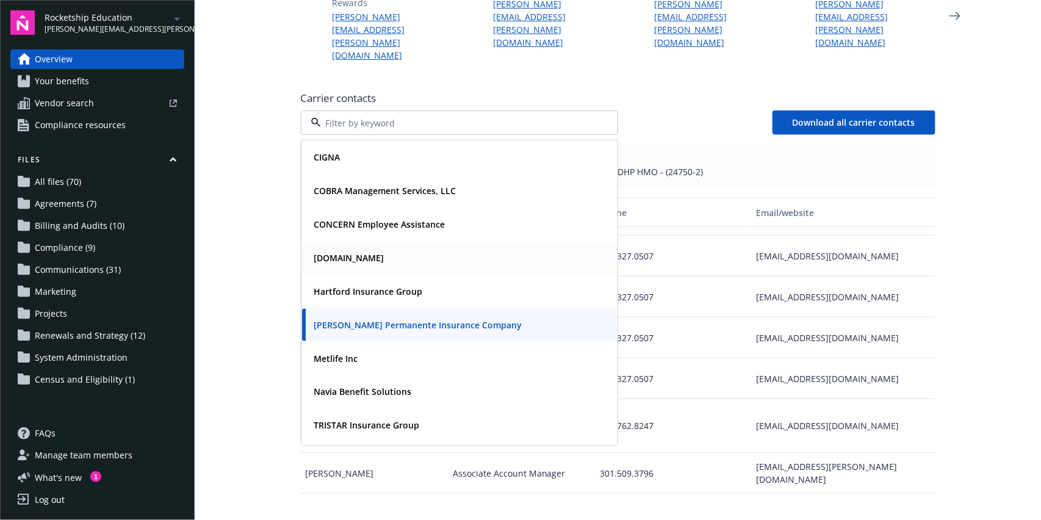
click at [335, 249] on div "[DOMAIN_NAME]" at bounding box center [349, 258] width 78 height 18
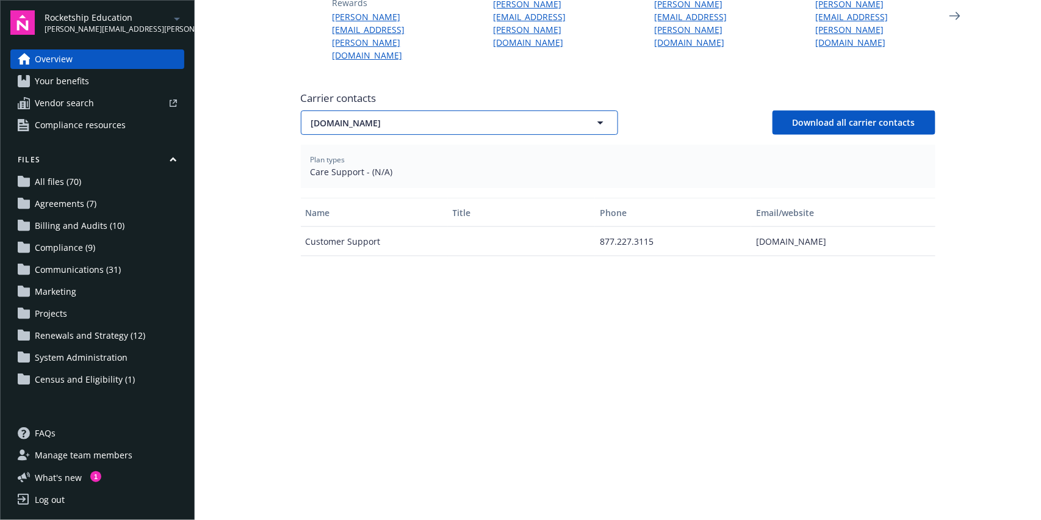
click at [388, 117] on span "[DOMAIN_NAME]" at bounding box center [438, 123] width 254 height 13
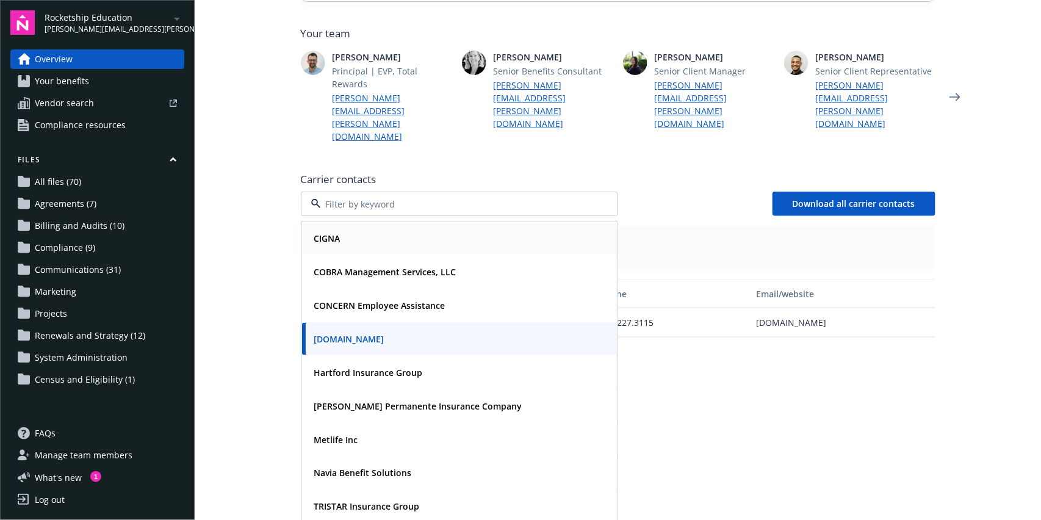
click at [352, 230] on div "CIGNA" at bounding box center [460, 239] width 300 height 18
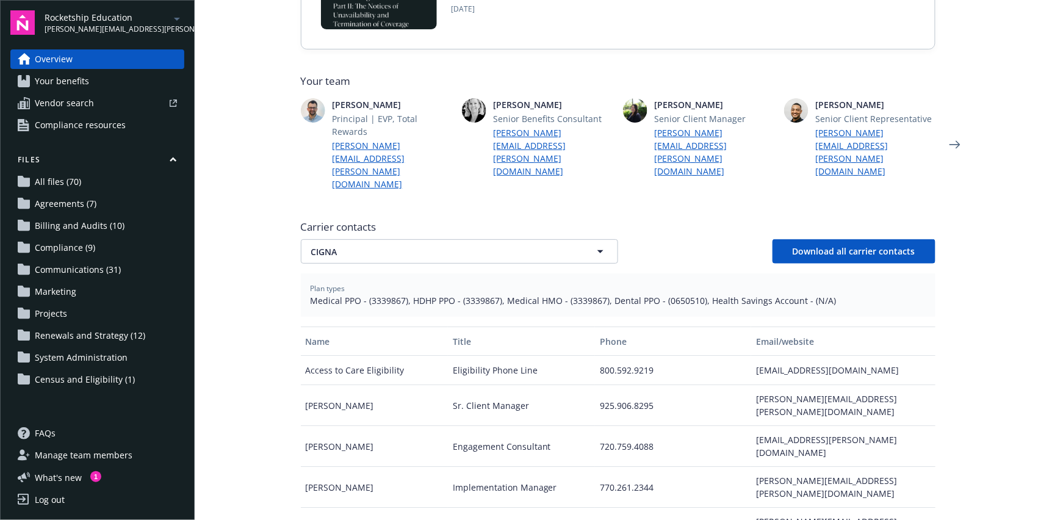
scroll to position [338, 0]
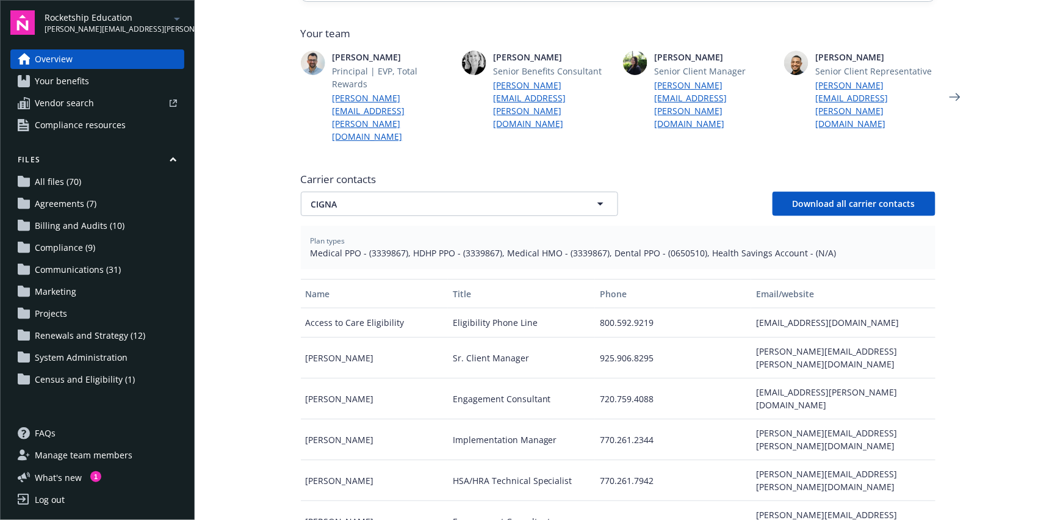
click at [605, 338] on div "925.906.8295" at bounding box center [673, 358] width 156 height 41
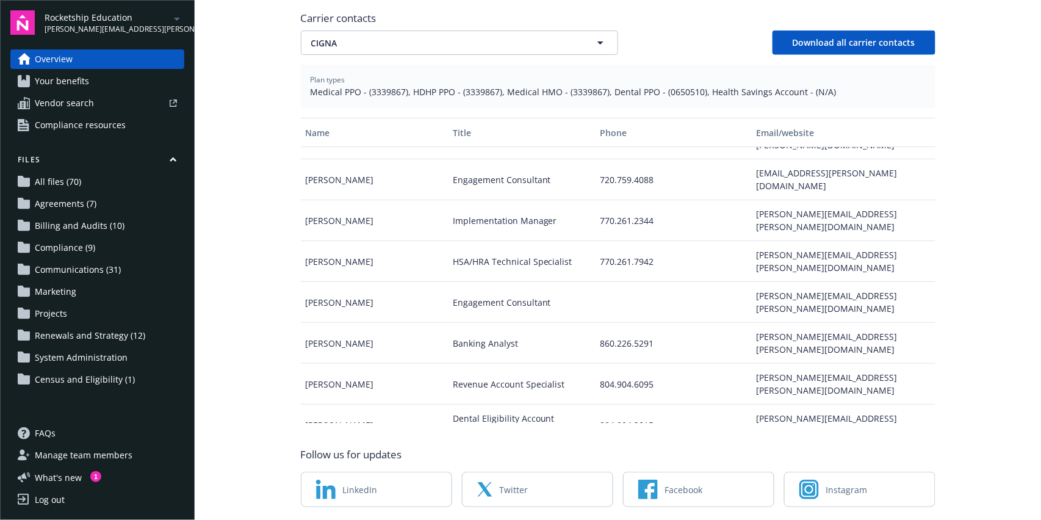
scroll to position [501, 0]
click at [817, 485] on div "[PERSON_NAME][EMAIL_ADDRESS][PERSON_NAME][DOMAIN_NAME]" at bounding box center [843, 505] width 184 height 41
click at [630, 485] on div "559.585.0518" at bounding box center [673, 505] width 156 height 41
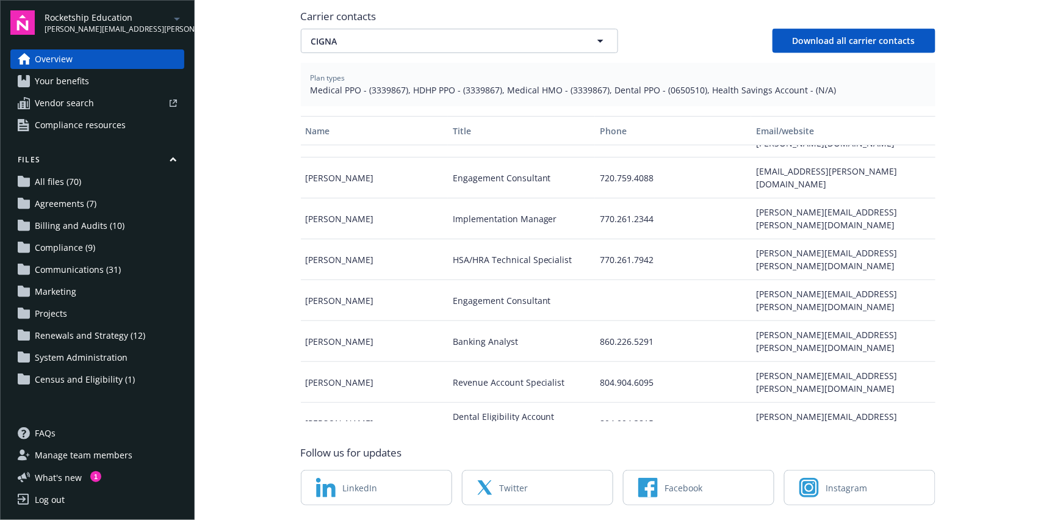
click at [630, 485] on div "559.585.0518" at bounding box center [673, 505] width 156 height 41
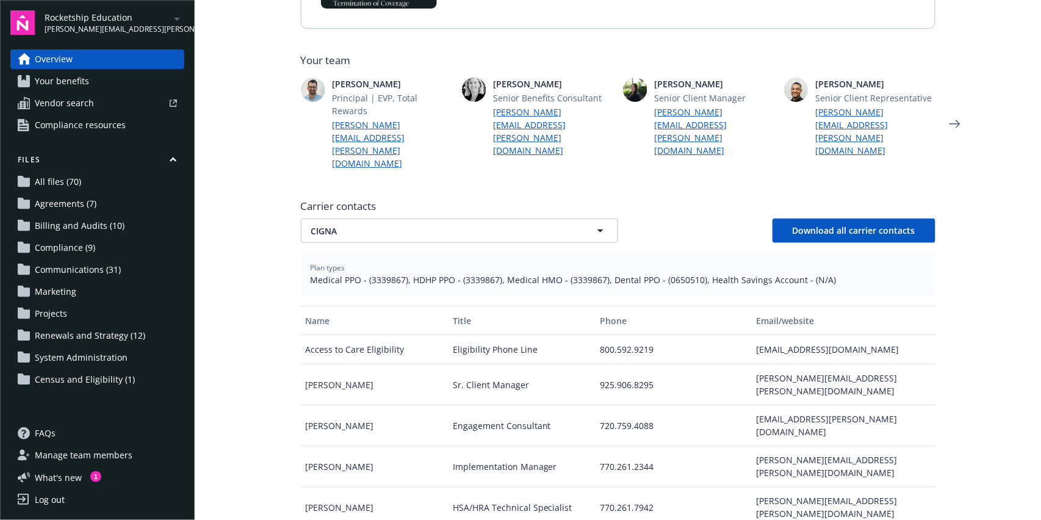
scroll to position [256, 0]
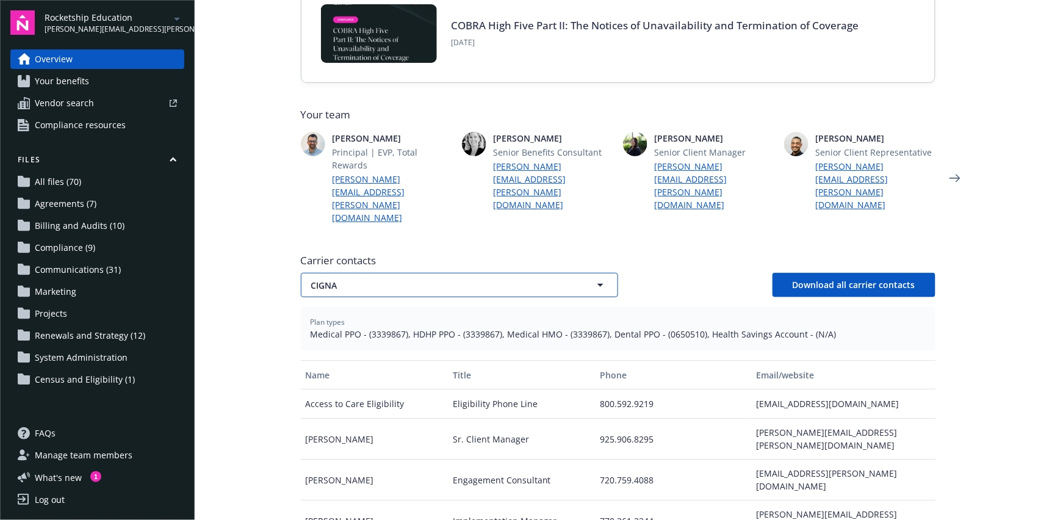
click at [361, 279] on span "CIGNA" at bounding box center [438, 285] width 254 height 13
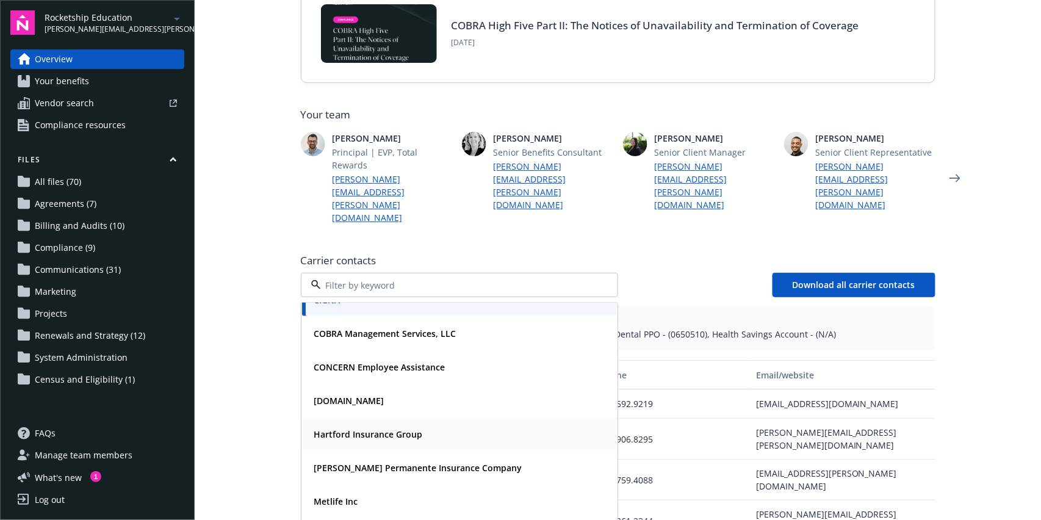
scroll to position [30, 0]
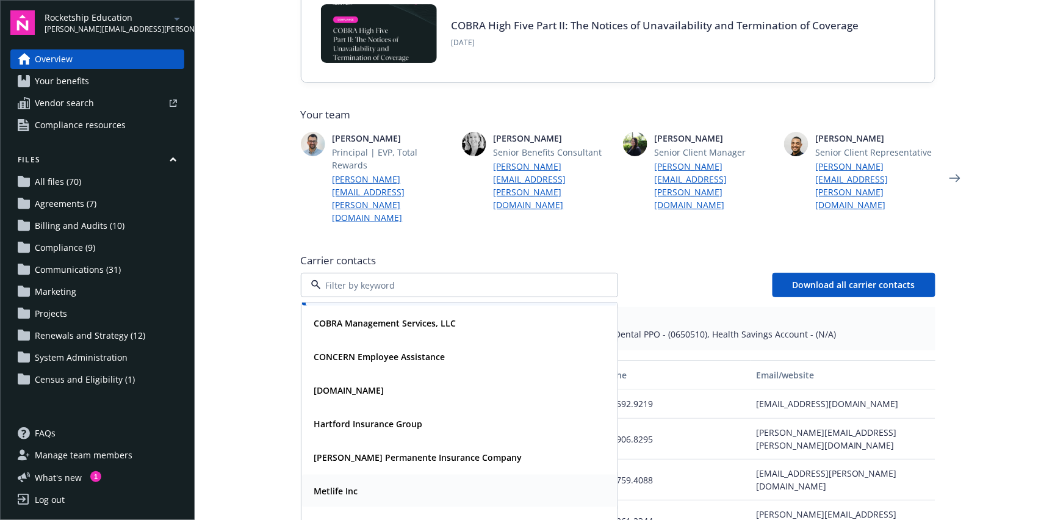
click at [372, 482] on div "Metlife Inc" at bounding box center [460, 491] width 300 height 18
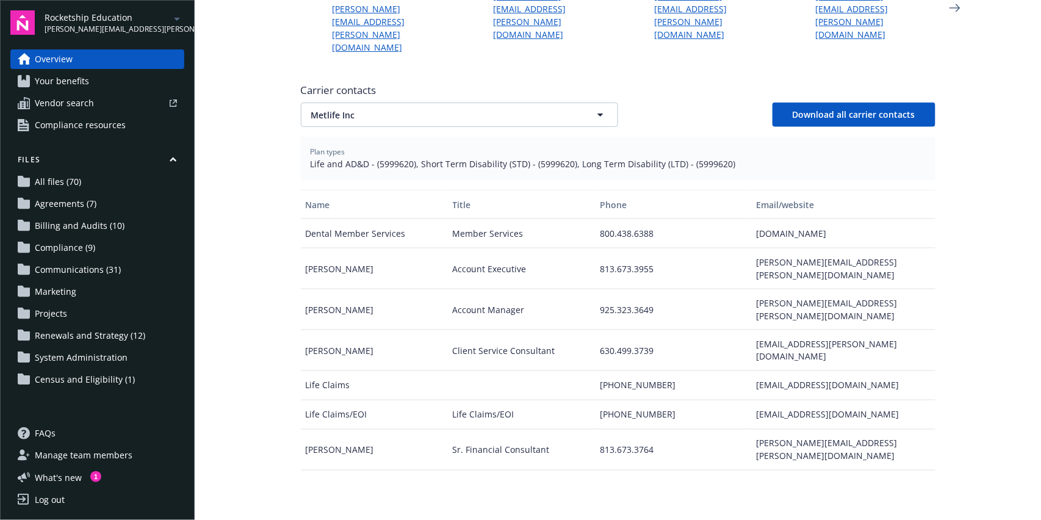
scroll to position [419, 0]
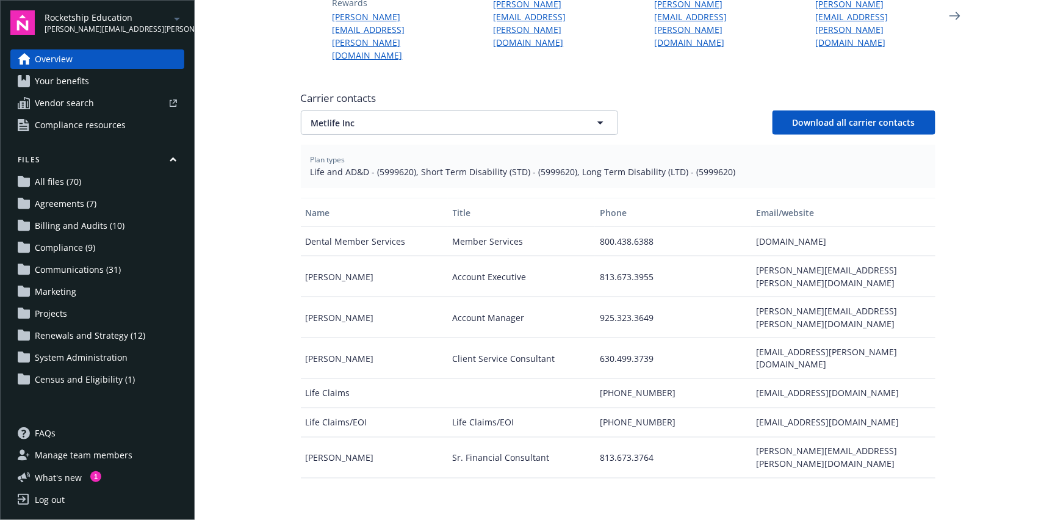
click at [801, 297] on div "[PERSON_NAME][EMAIL_ADDRESS][PERSON_NAME][DOMAIN_NAME]" at bounding box center [843, 317] width 184 height 41
click at [606, 297] on div "925.323.3649" at bounding box center [673, 317] width 156 height 41
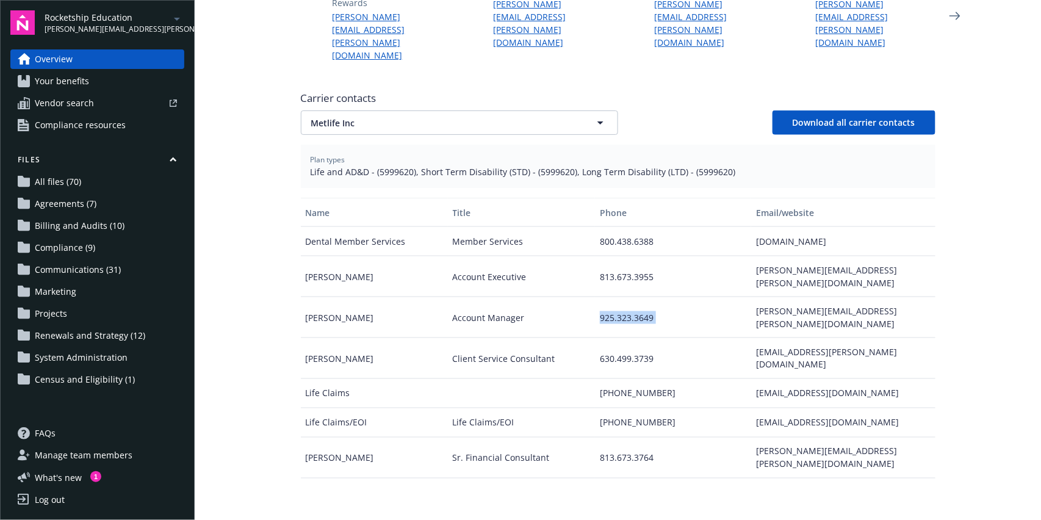
click at [606, 297] on div "925.323.3649" at bounding box center [673, 317] width 156 height 41
click at [327, 256] on div "[PERSON_NAME]" at bounding box center [374, 276] width 147 height 41
drag, startPoint x: 617, startPoint y: 223, endPoint x: 618, endPoint y: 217, distance: 6.1
click at [617, 256] on div "813.673.3955" at bounding box center [673, 276] width 156 height 41
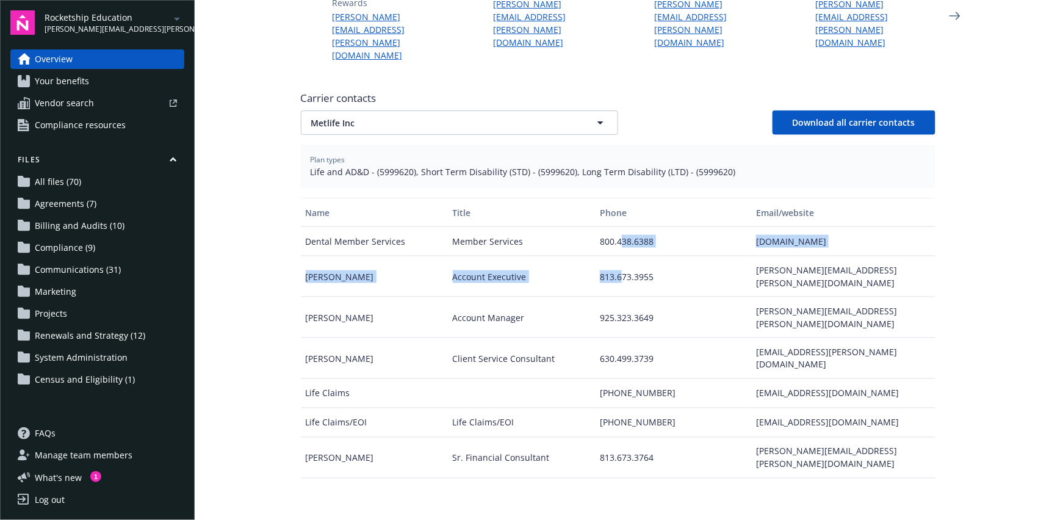
click at [617, 227] on div "Dental Member Services Member Services 800.438.6388 [DOMAIN_NAME] [PERSON_NAME]…" at bounding box center [618, 329] width 635 height 205
click at [617, 256] on div "813.673.3955" at bounding box center [673, 276] width 156 height 41
click at [759, 256] on div "[PERSON_NAME][EMAIL_ADDRESS][PERSON_NAME][DOMAIN_NAME]" at bounding box center [843, 276] width 184 height 41
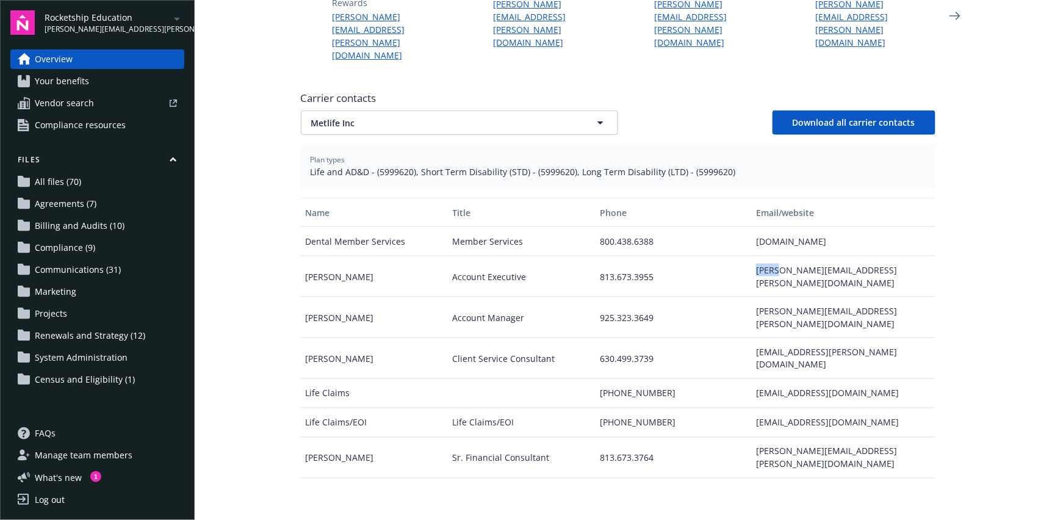
click at [759, 256] on div "[PERSON_NAME][EMAIL_ADDRESS][PERSON_NAME][DOMAIN_NAME]" at bounding box center [843, 276] width 184 height 41
click at [490, 338] on div "Client Service Consultant" at bounding box center [521, 358] width 147 height 41
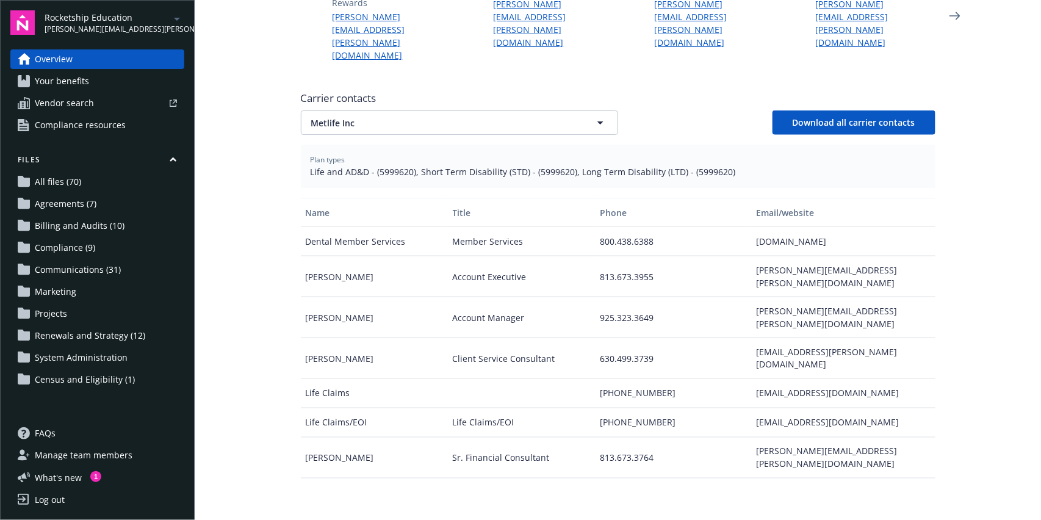
click at [833, 338] on div "[EMAIL_ADDRESS][PERSON_NAME][DOMAIN_NAME]" at bounding box center [843, 358] width 184 height 41
click at [598, 338] on div "630.499.3739" at bounding box center [673, 358] width 156 height 41
click at [599, 338] on div "630.499.3739" at bounding box center [673, 358] width 156 height 41
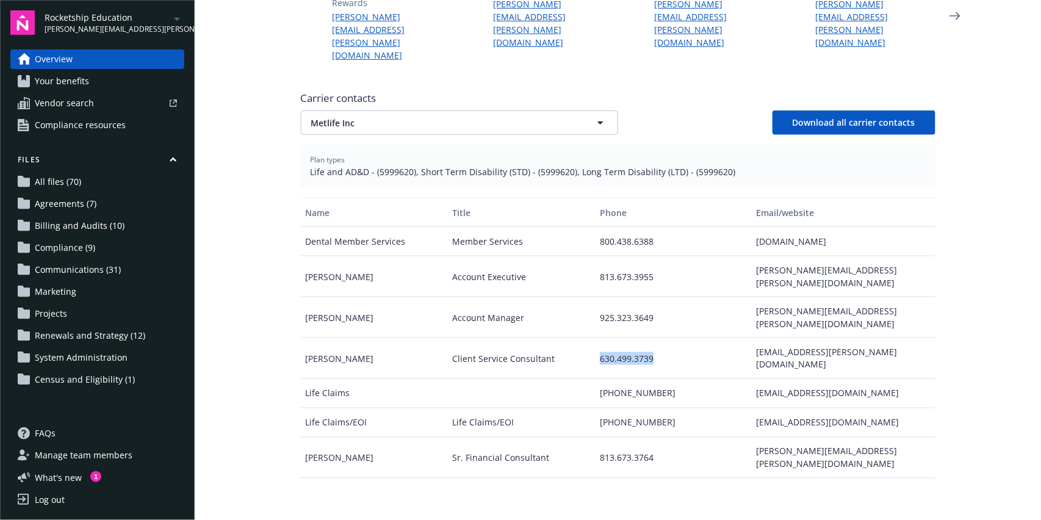
click at [599, 338] on div "630.499.3739" at bounding box center [673, 358] width 156 height 41
click at [809, 297] on div "[PERSON_NAME][EMAIL_ADDRESS][PERSON_NAME][DOMAIN_NAME]" at bounding box center [843, 317] width 184 height 41
click at [639, 297] on div "925.323.3649" at bounding box center [673, 317] width 156 height 41
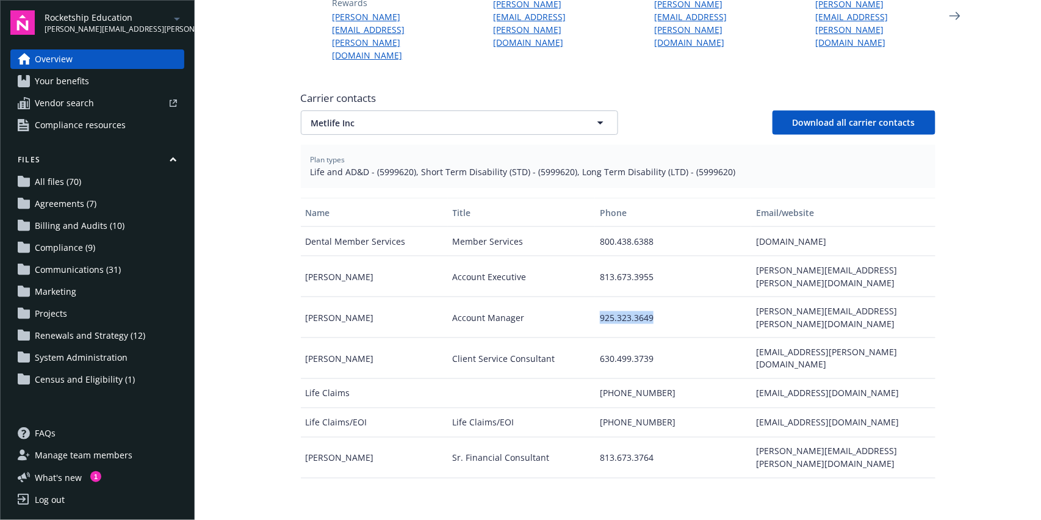
click at [639, 297] on div "925.323.3649" at bounding box center [673, 317] width 156 height 41
click at [775, 256] on div "[PERSON_NAME][EMAIL_ADDRESS][PERSON_NAME][DOMAIN_NAME]" at bounding box center [843, 276] width 184 height 41
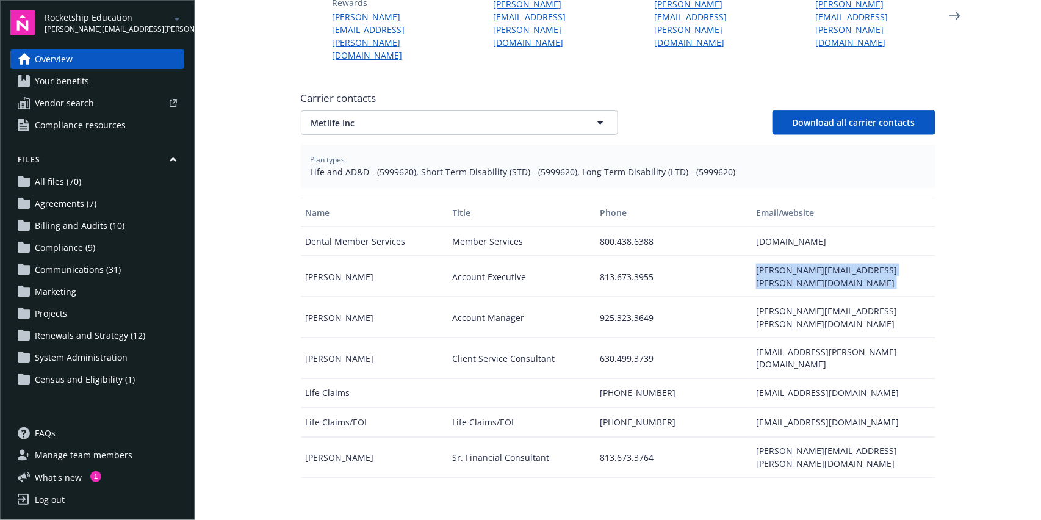
click at [618, 297] on div "925.323.3649" at bounding box center [673, 317] width 156 height 41
click at [615, 256] on div "813.673.3955" at bounding box center [673, 276] width 156 height 41
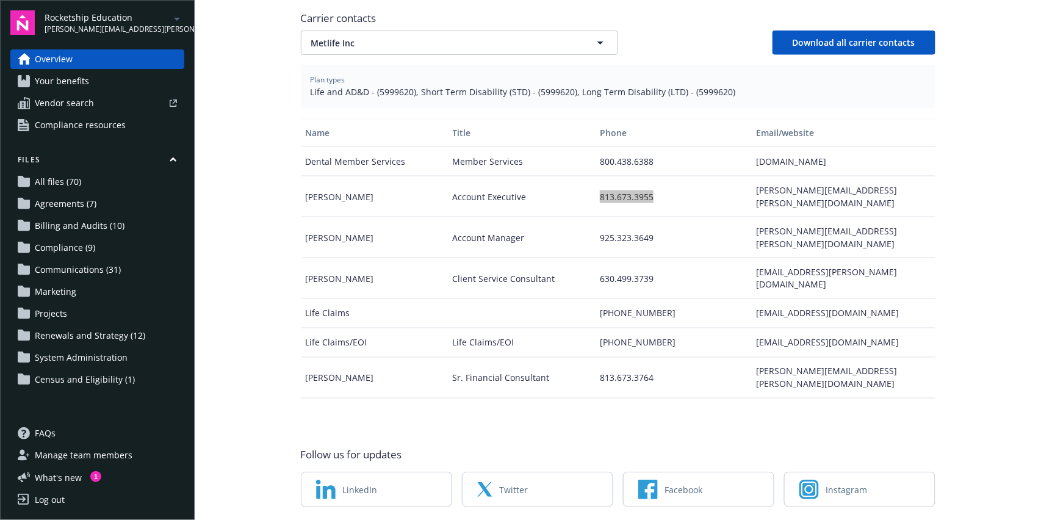
scroll to position [501, 0]
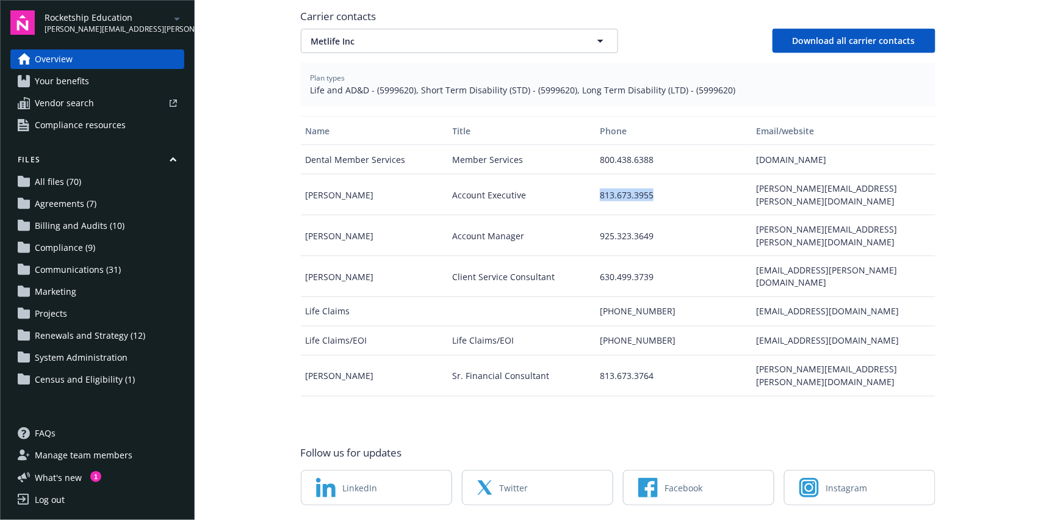
click at [825, 256] on div "[EMAIL_ADDRESS][PERSON_NAME][DOMAIN_NAME]" at bounding box center [843, 276] width 184 height 41
click at [643, 256] on div "630.499.3739" at bounding box center [673, 276] width 156 height 41
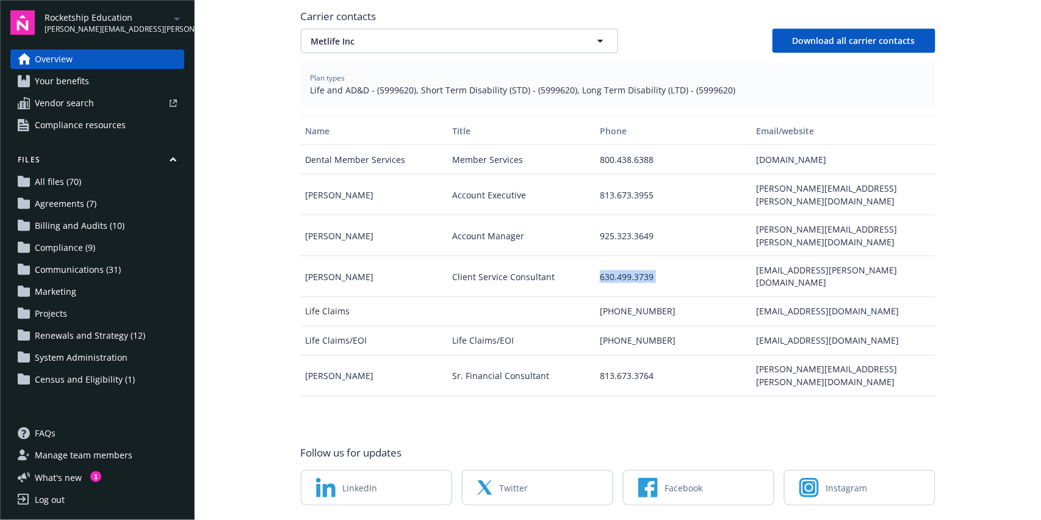
click at [643, 256] on div "630.499.3739" at bounding box center [673, 276] width 156 height 41
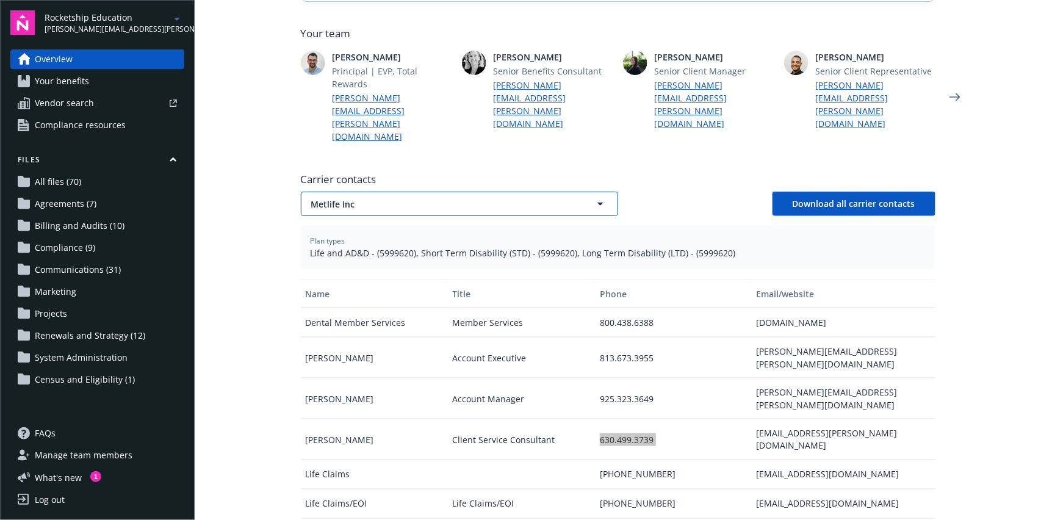
click at [415, 198] on span "Metlife Inc" at bounding box center [438, 204] width 254 height 13
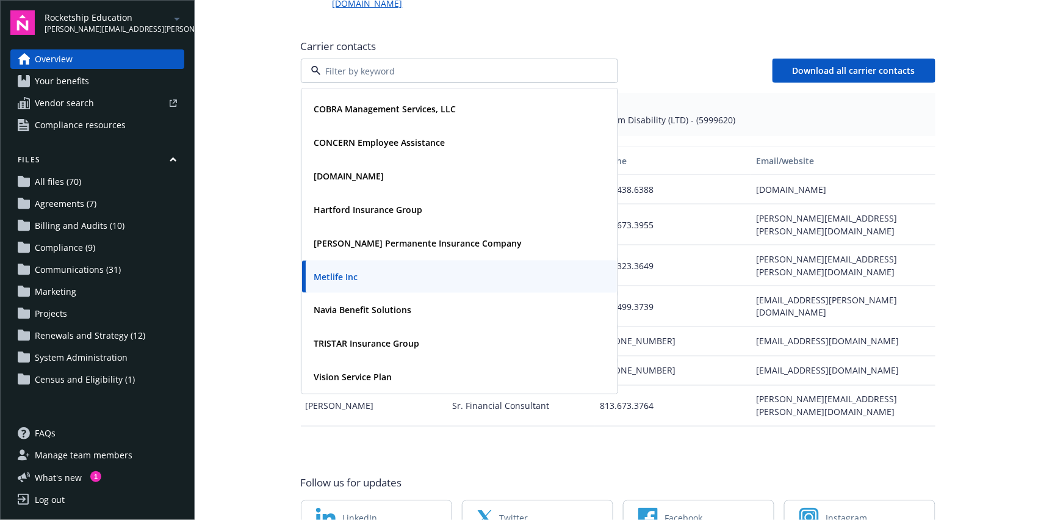
scroll to position [501, 0]
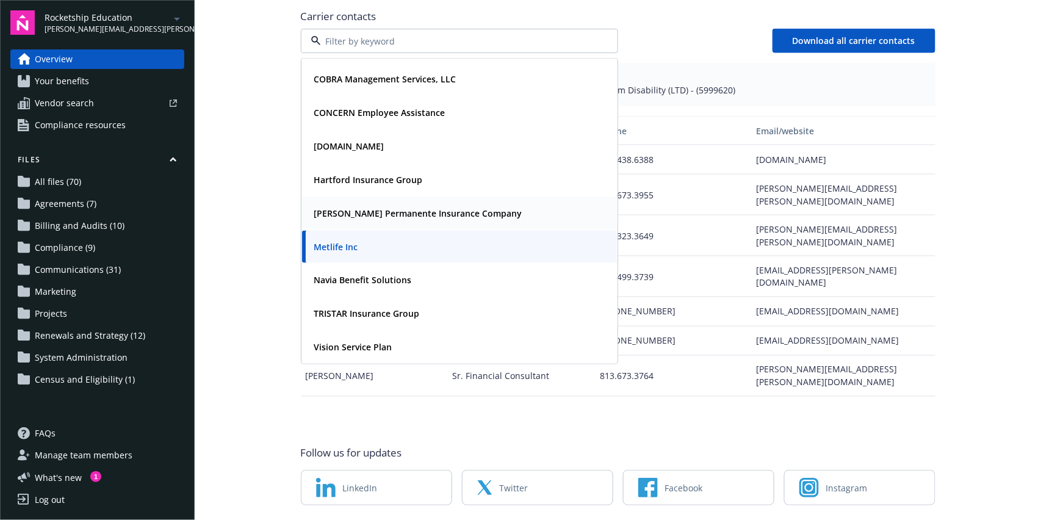
click at [389, 208] on strong "[PERSON_NAME] Permanente Insurance Company" at bounding box center [418, 214] width 208 height 12
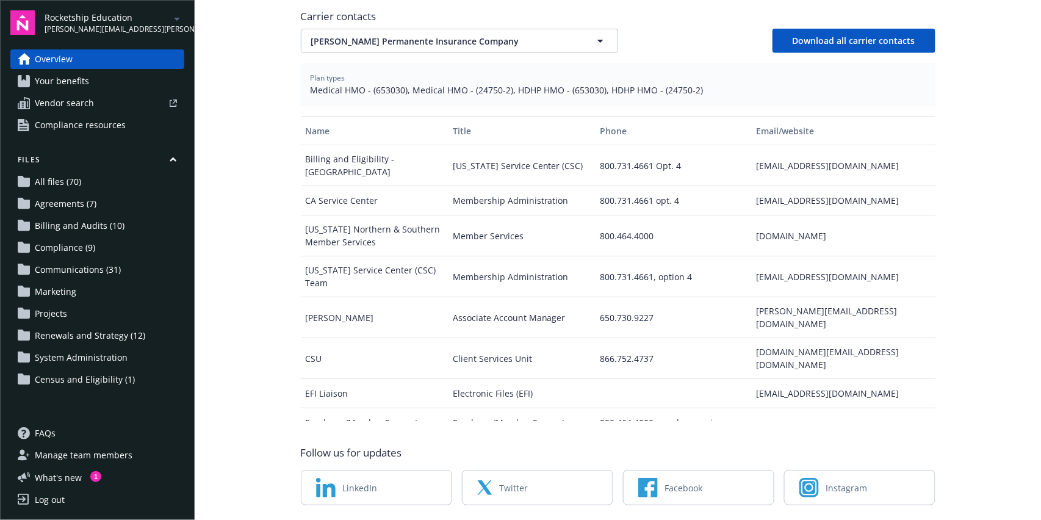
scroll to position [338, 0]
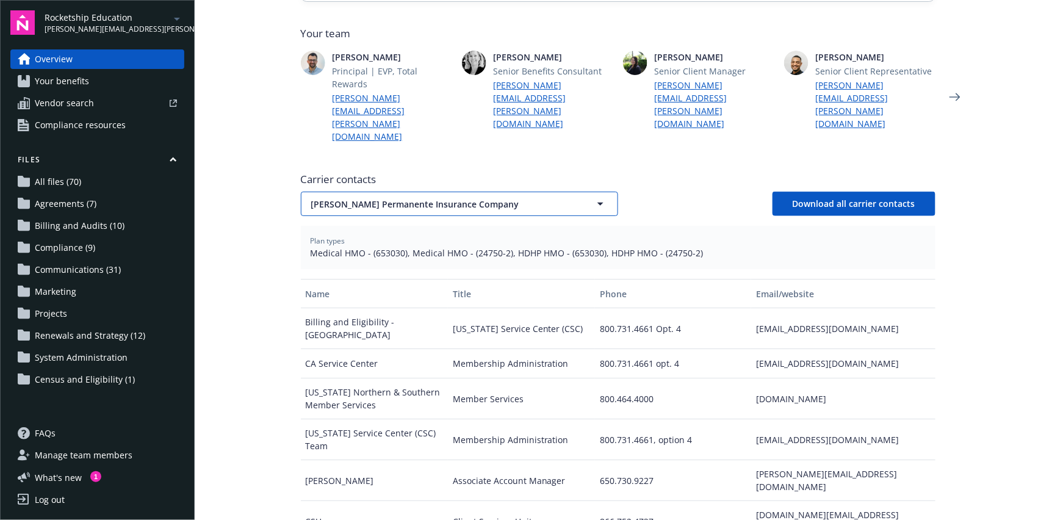
click at [441, 198] on span "[PERSON_NAME] Permanente Insurance Company" at bounding box center [438, 204] width 254 height 13
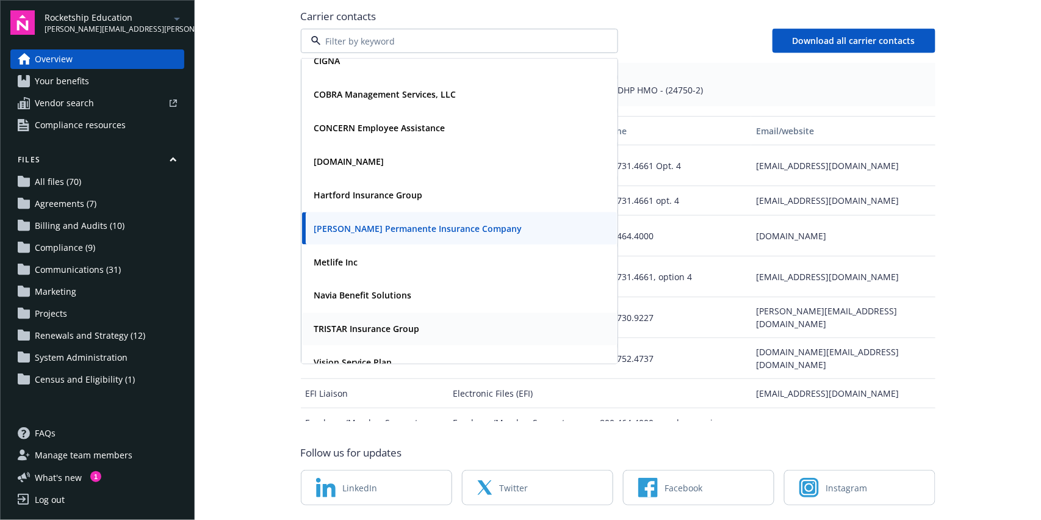
scroll to position [0, 0]
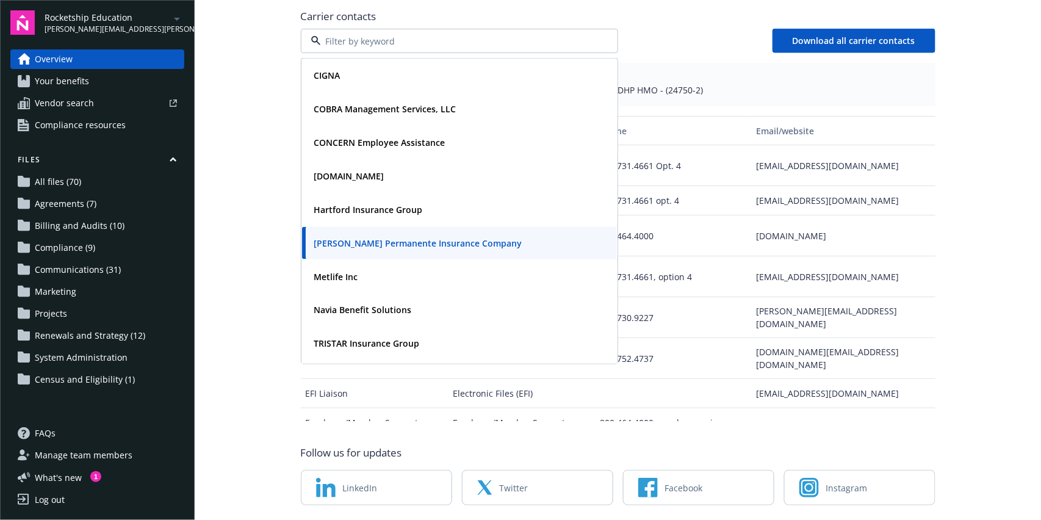
click at [369, 237] on strong "[PERSON_NAME] Permanente Insurance Company" at bounding box center [418, 243] width 208 height 12
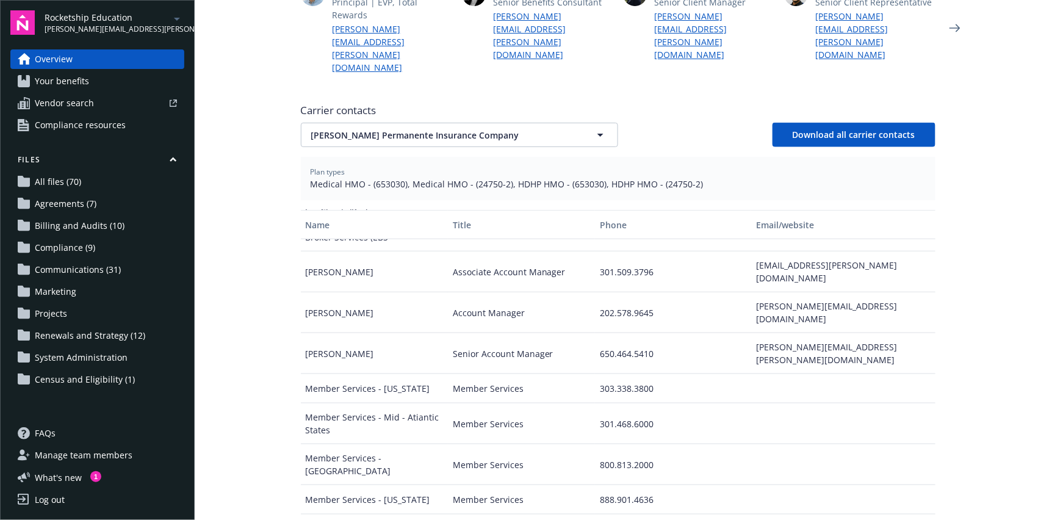
scroll to position [488, 0]
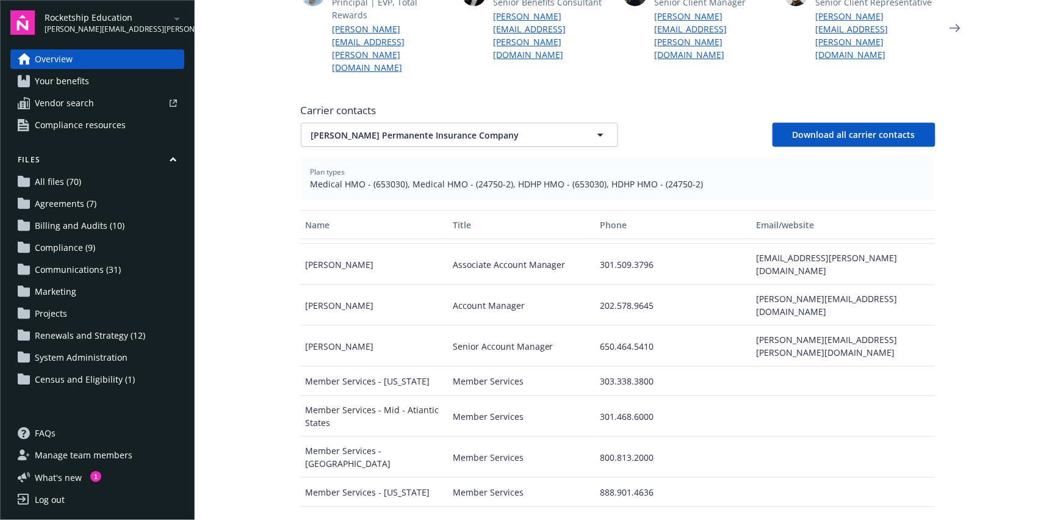
click at [491, 396] on div "Member Services" at bounding box center [521, 416] width 147 height 41
click at [620, 396] on div "301.468.6000" at bounding box center [673, 416] width 156 height 41
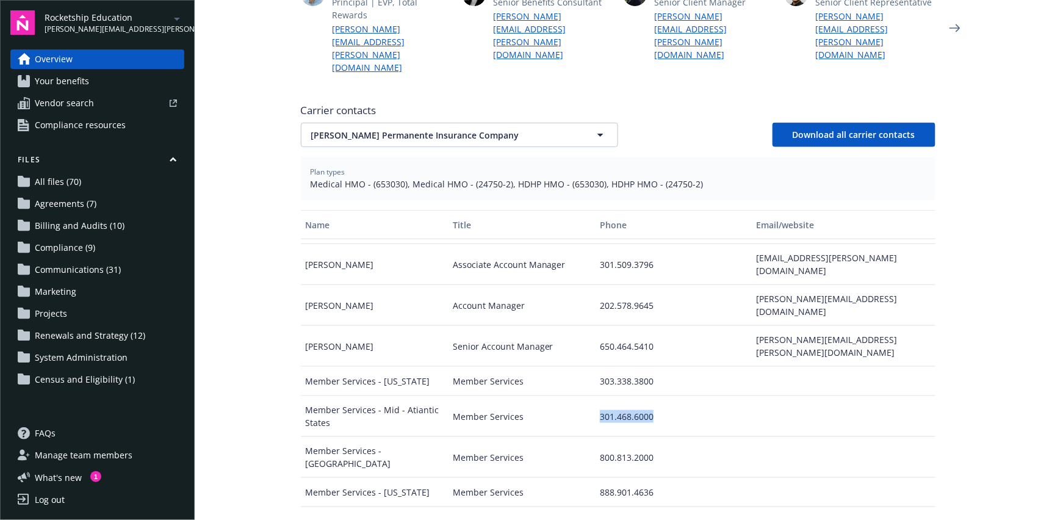
click at [620, 396] on div "301.468.6000" at bounding box center [673, 416] width 156 height 41
click at [350, 396] on div "Member Services - Mid - Atiantic States" at bounding box center [374, 416] width 147 height 41
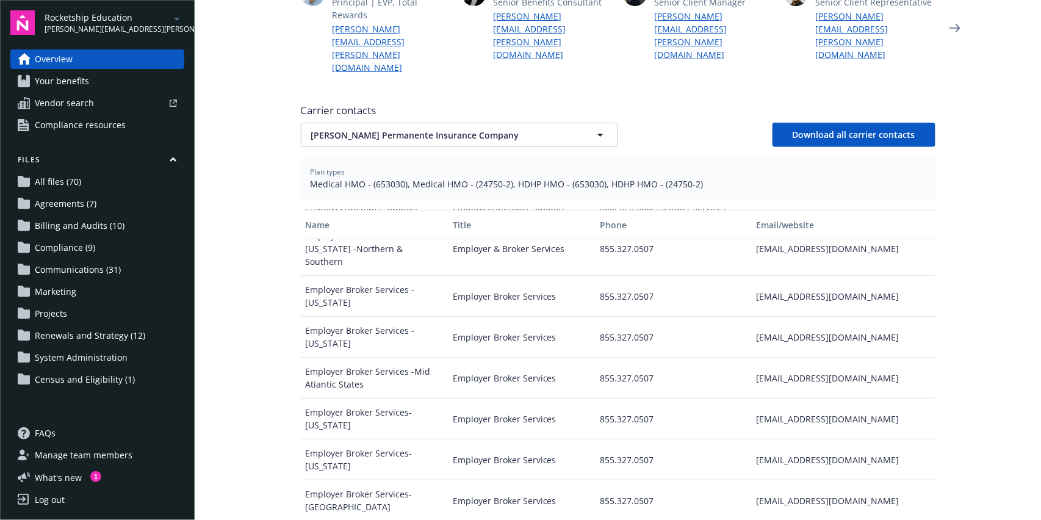
scroll to position [244, 0]
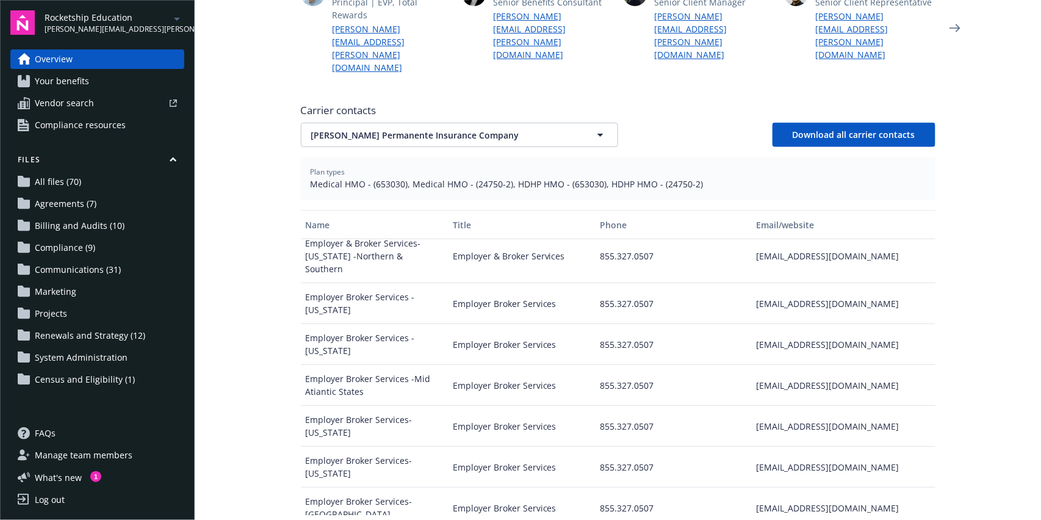
click at [783, 365] on div "[EMAIL_ADDRESS][DOMAIN_NAME]" at bounding box center [843, 385] width 184 height 41
click at [595, 365] on div "855.327.0507" at bounding box center [673, 385] width 156 height 41
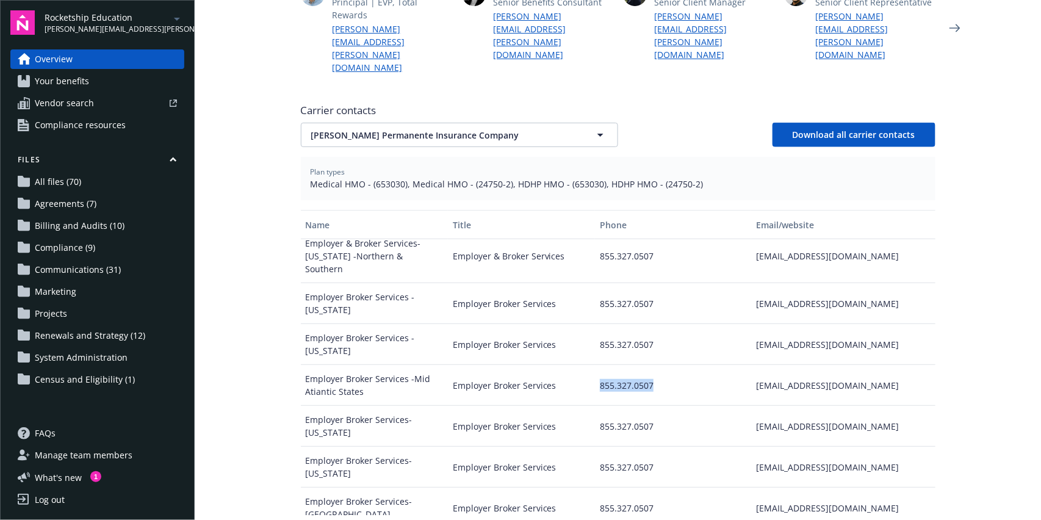
click at [466, 365] on div "Employer Broker Services" at bounding box center [521, 385] width 147 height 41
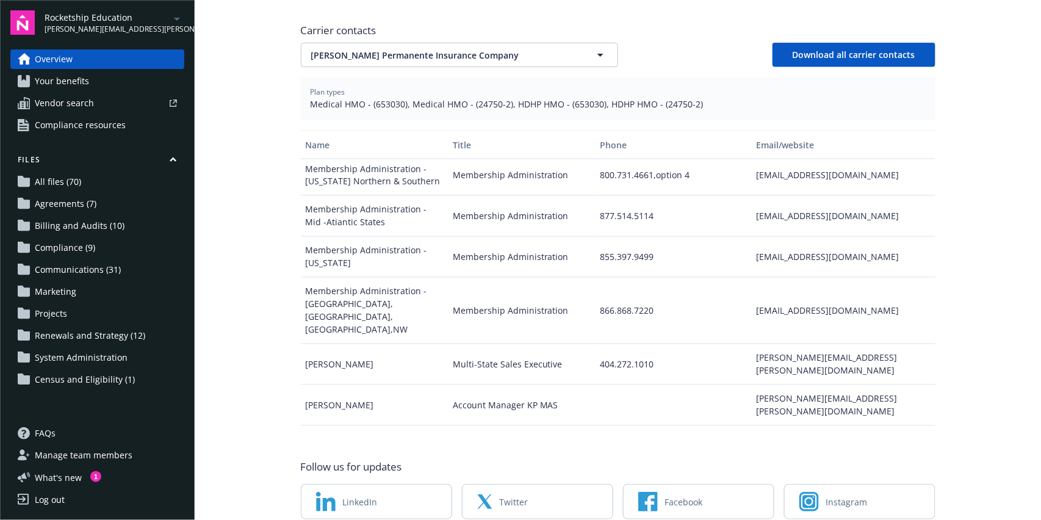
scroll to position [488, 0]
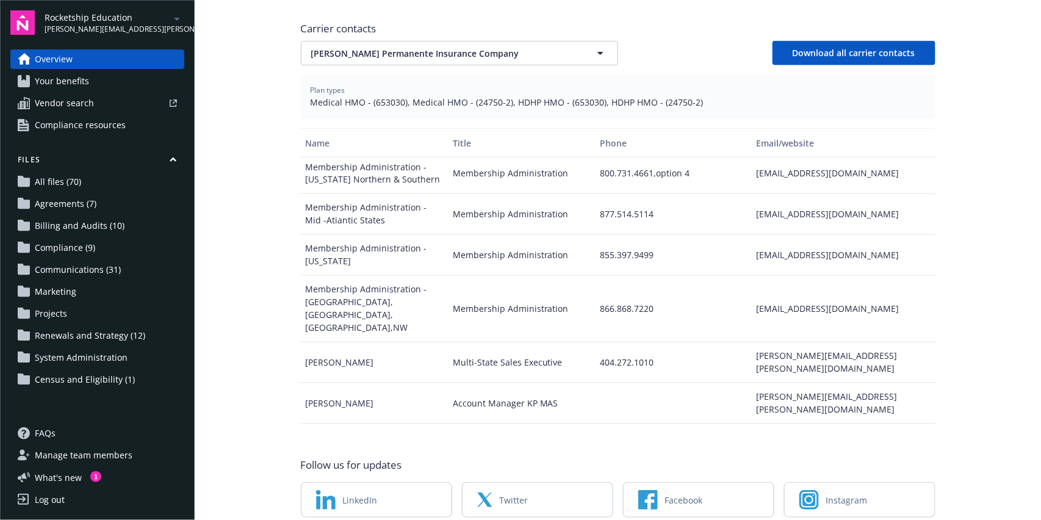
click at [320, 383] on div "[PERSON_NAME]" at bounding box center [374, 403] width 147 height 41
click at [322, 383] on div "[PERSON_NAME]" at bounding box center [374, 403] width 147 height 41
click at [824, 383] on div "[PERSON_NAME][EMAIL_ADDRESS][PERSON_NAME][DOMAIN_NAME]" at bounding box center [843, 403] width 184 height 41
click at [822, 383] on div "[PERSON_NAME][EMAIL_ADDRESS][PERSON_NAME][DOMAIN_NAME]" at bounding box center [843, 403] width 184 height 41
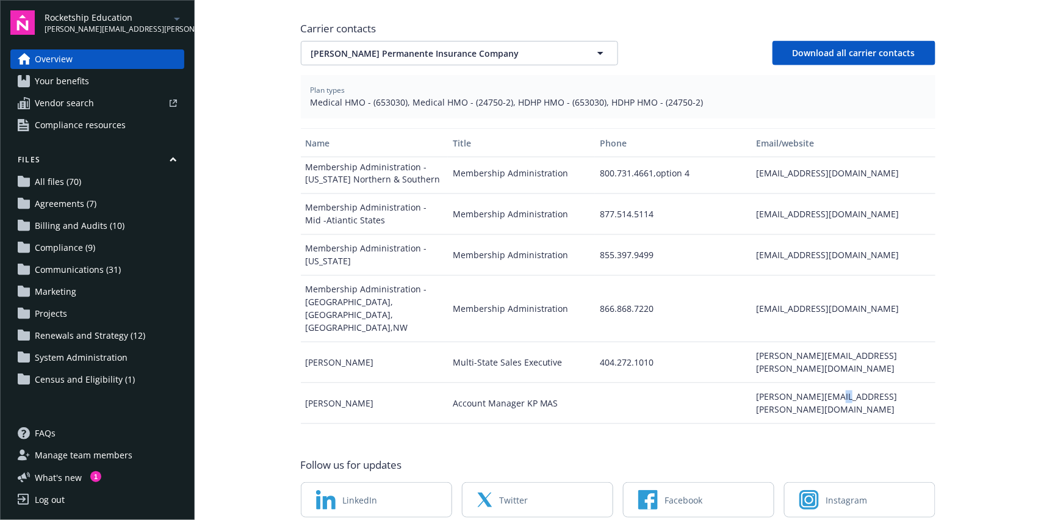
click at [822, 383] on div "[PERSON_NAME][EMAIL_ADDRESS][PERSON_NAME][DOMAIN_NAME]" at bounding box center [843, 403] width 184 height 41
drag, startPoint x: 822, startPoint y: 325, endPoint x: 779, endPoint y: 318, distance: 43.3
click at [779, 383] on div "[PERSON_NAME][EMAIL_ADDRESS][PERSON_NAME][DOMAIN_NAME]" at bounding box center [843, 403] width 184 height 41
click at [797, 383] on div "[PERSON_NAME][EMAIL_ADDRESS][PERSON_NAME][DOMAIN_NAME]" at bounding box center [843, 403] width 184 height 41
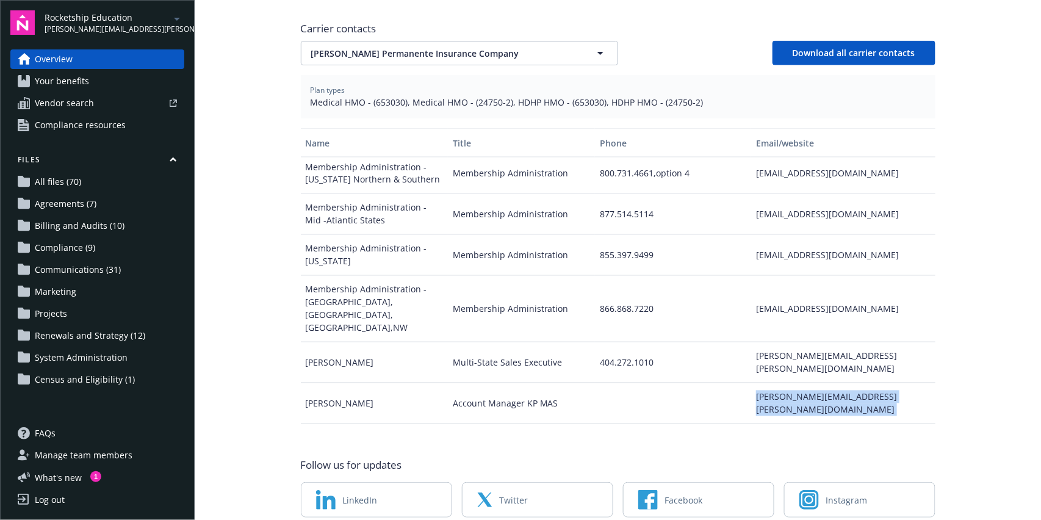
click at [797, 383] on div "[PERSON_NAME][EMAIL_ADDRESS][PERSON_NAME][DOMAIN_NAME]" at bounding box center [843, 403] width 184 height 41
click at [327, 424] on div "[PERSON_NAME]" at bounding box center [374, 438] width 147 height 29
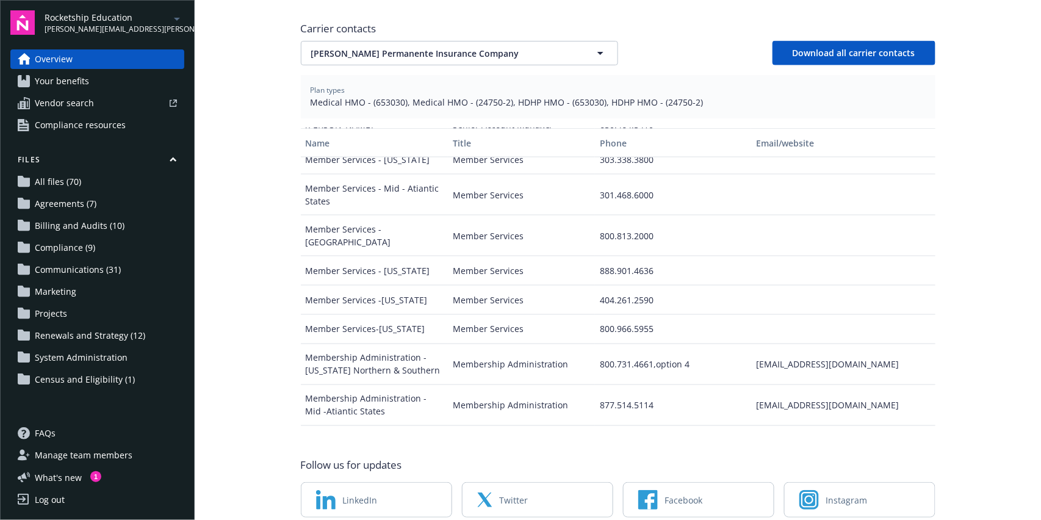
scroll to position [574, 0]
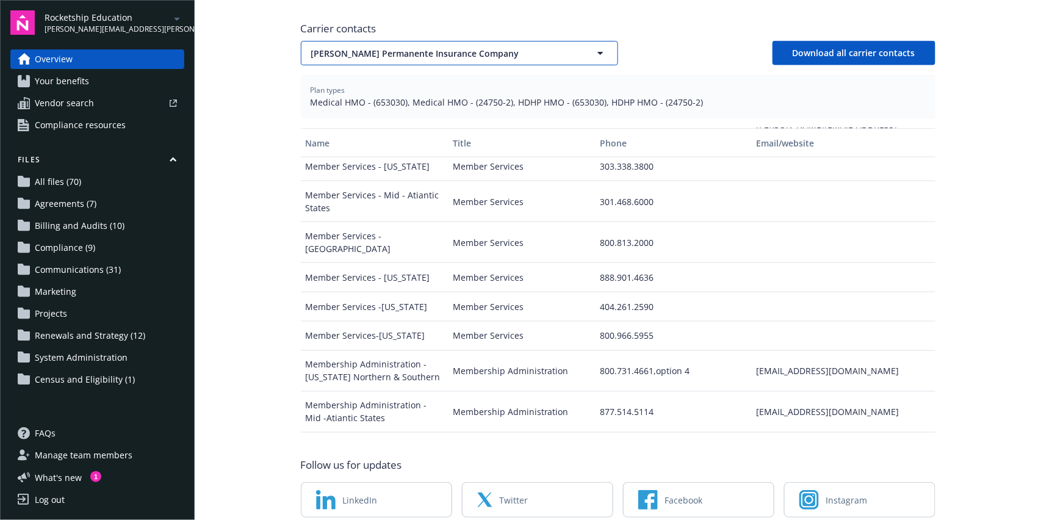
click at [394, 41] on button "[PERSON_NAME] Permanente Insurance Company" at bounding box center [459, 53] width 317 height 24
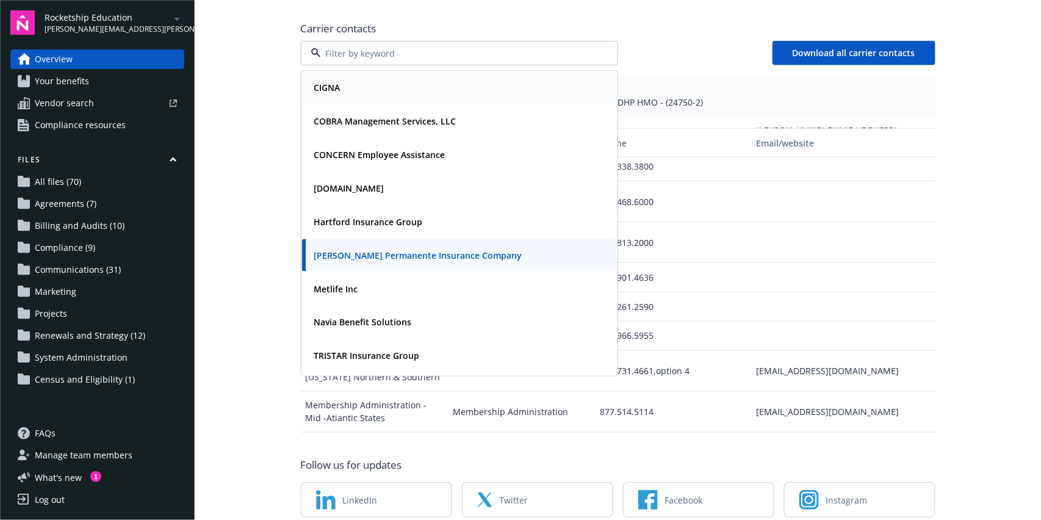
click at [375, 79] on div "CIGNA" at bounding box center [460, 88] width 300 height 18
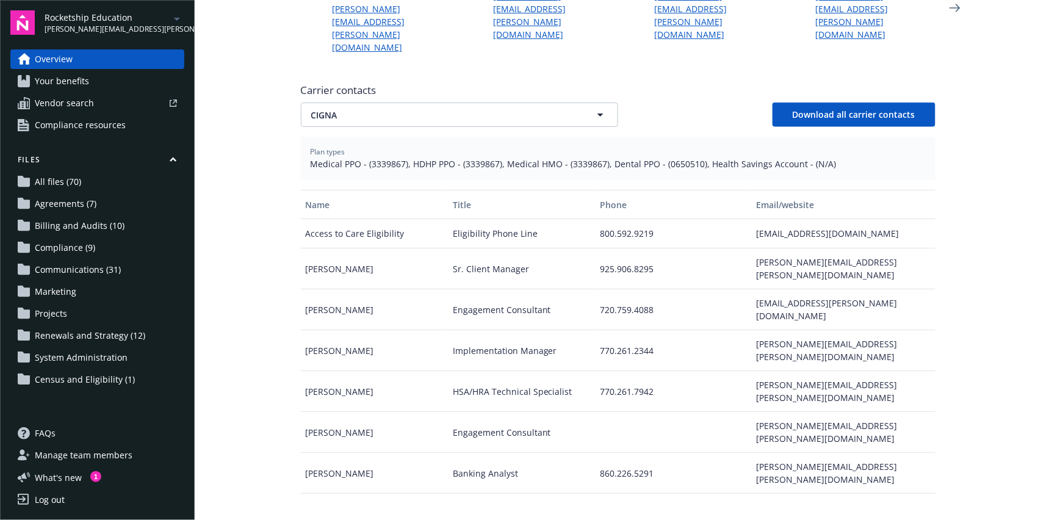
scroll to position [419, 0]
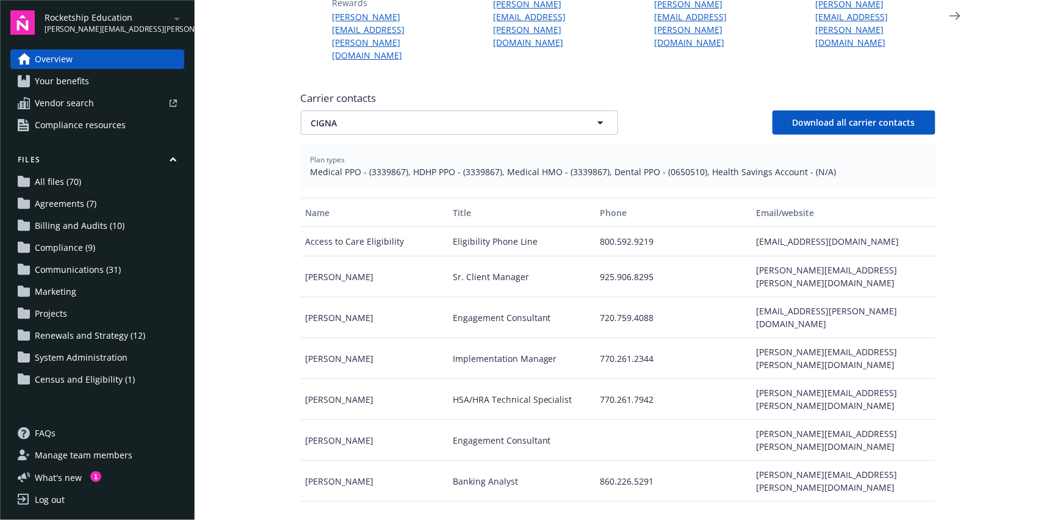
click at [620, 256] on div "925.906.8295" at bounding box center [673, 276] width 156 height 41
click at [789, 256] on div "[PERSON_NAME][EMAIL_ADDRESS][PERSON_NAME][DOMAIN_NAME]" at bounding box center [843, 276] width 184 height 41
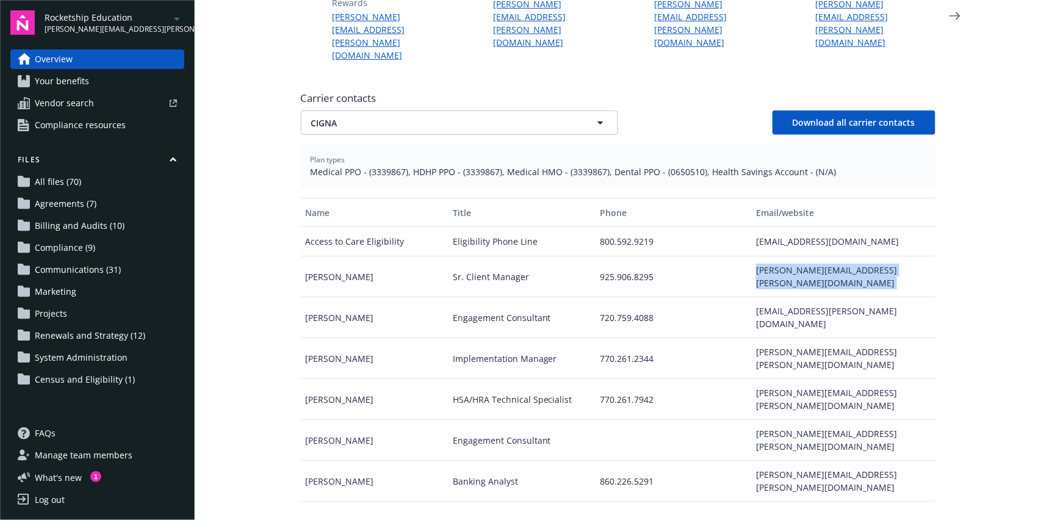
click at [789, 256] on div "[PERSON_NAME][EMAIL_ADDRESS][PERSON_NAME][DOMAIN_NAME]" at bounding box center [843, 276] width 184 height 41
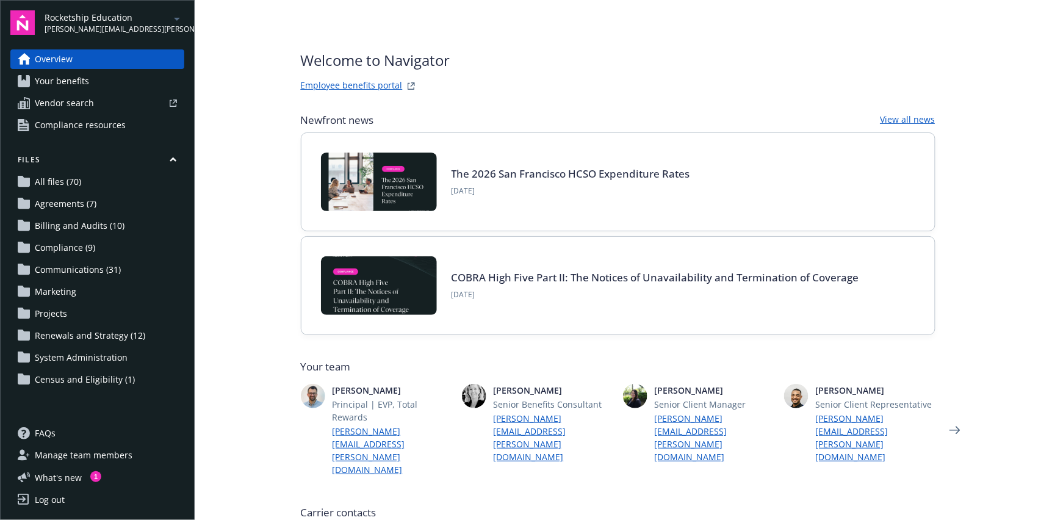
scroll to position [0, 0]
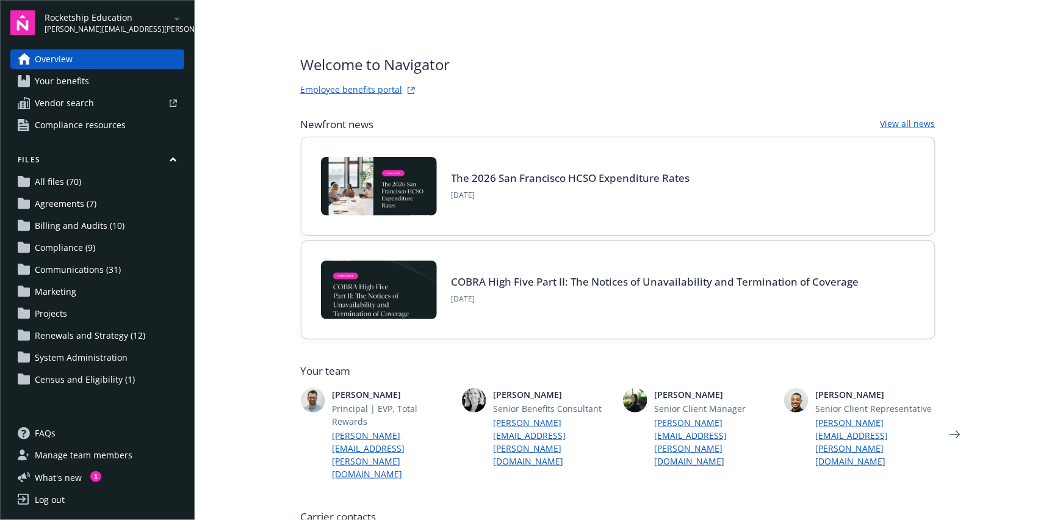
click at [68, 262] on span "Communications (31)" at bounding box center [78, 270] width 86 height 20
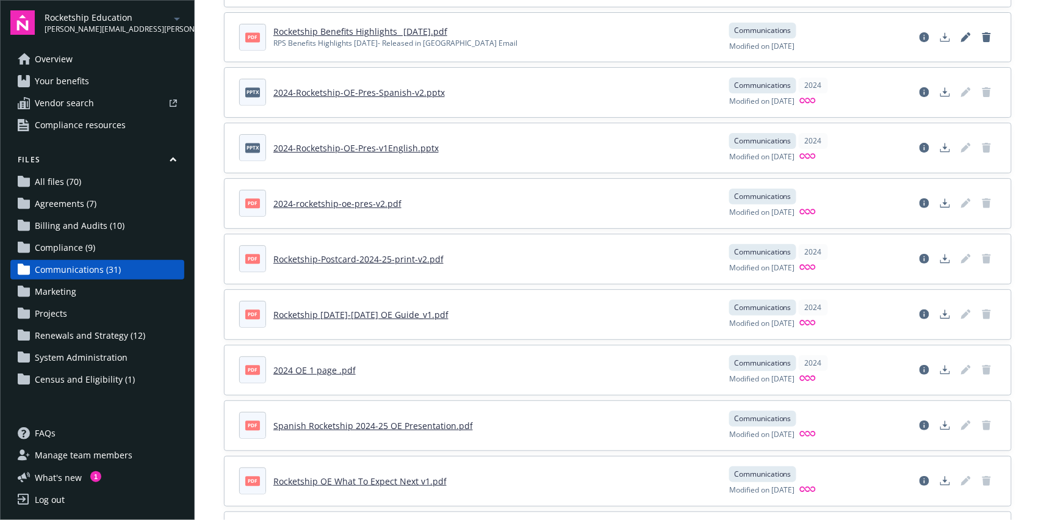
scroll to position [895, 0]
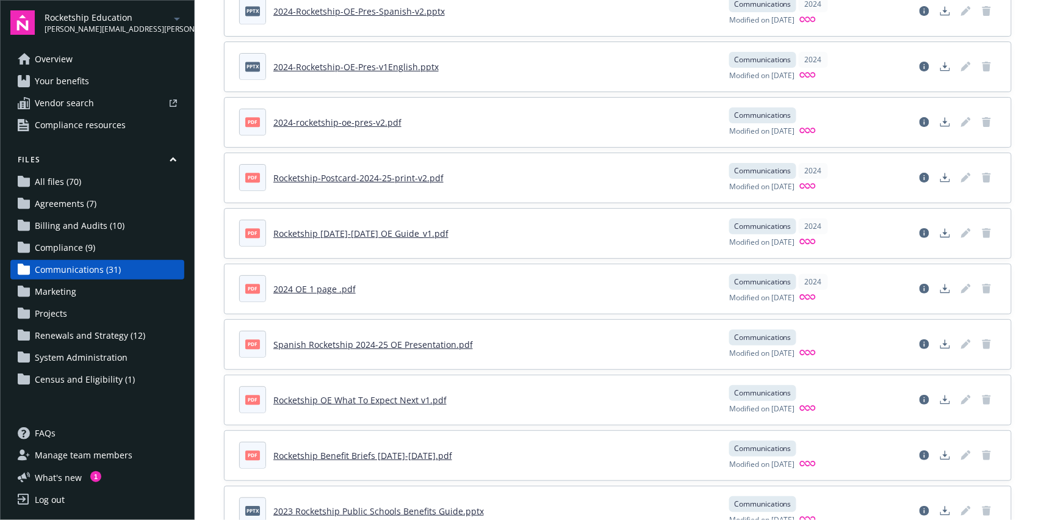
click at [385, 396] on link "Rocketship OE What To Expect Next v1.pdf" at bounding box center [359, 400] width 173 height 12
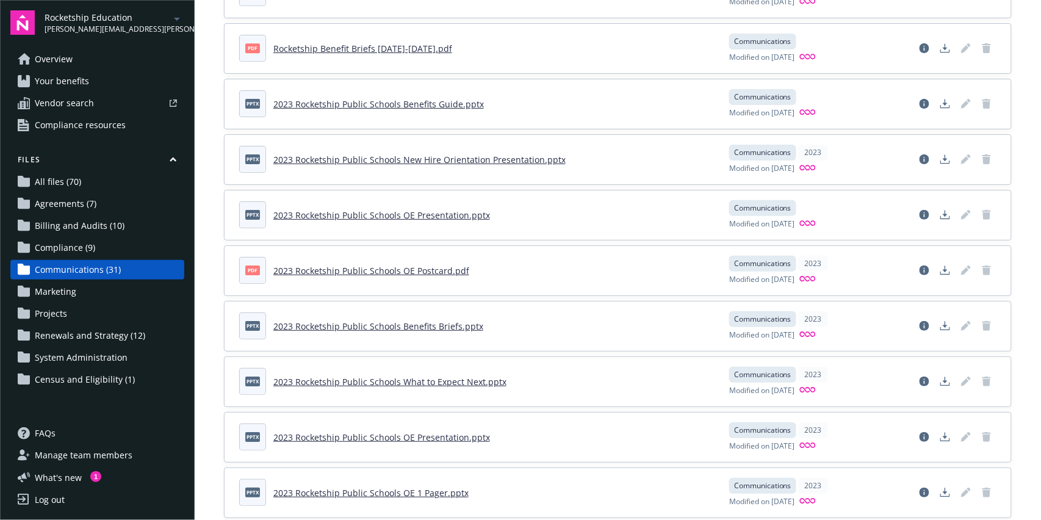
scroll to position [1325, 0]
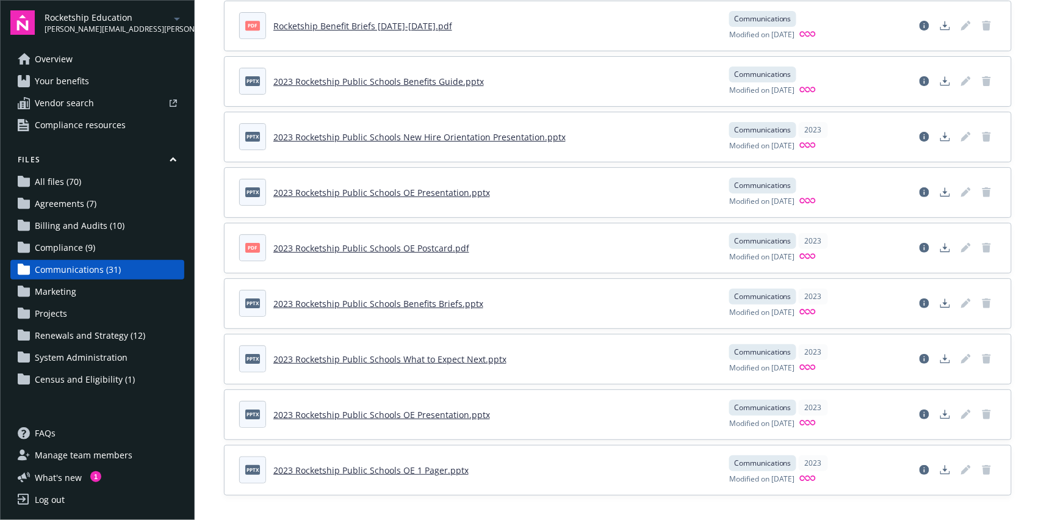
click at [411, 411] on link "2023 Rocketship Public Schools OE Presentation.pptx" at bounding box center [381, 415] width 217 height 12
click at [430, 187] on link "2023 Rocketship Public Schools OE Presentation.pptx" at bounding box center [381, 193] width 217 height 12
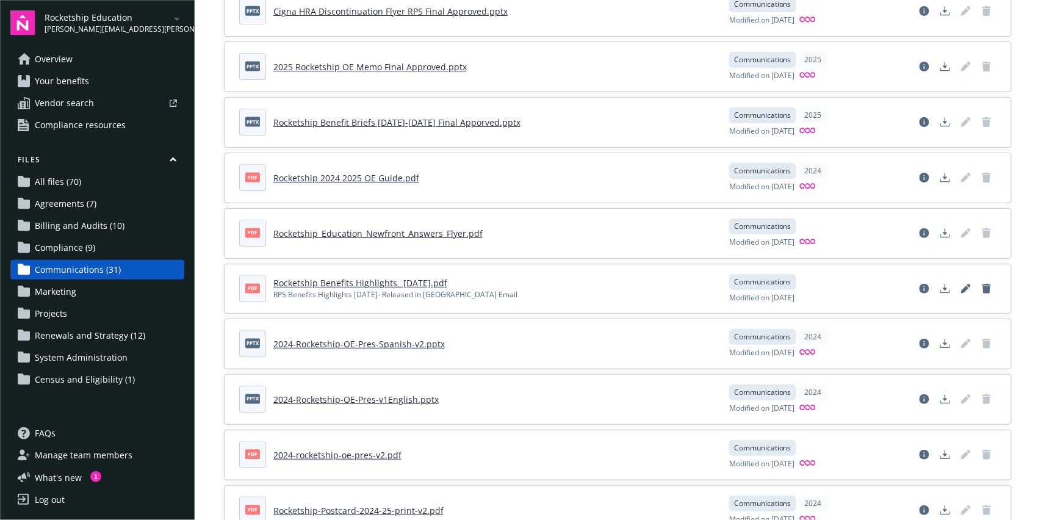
scroll to position [570, 0]
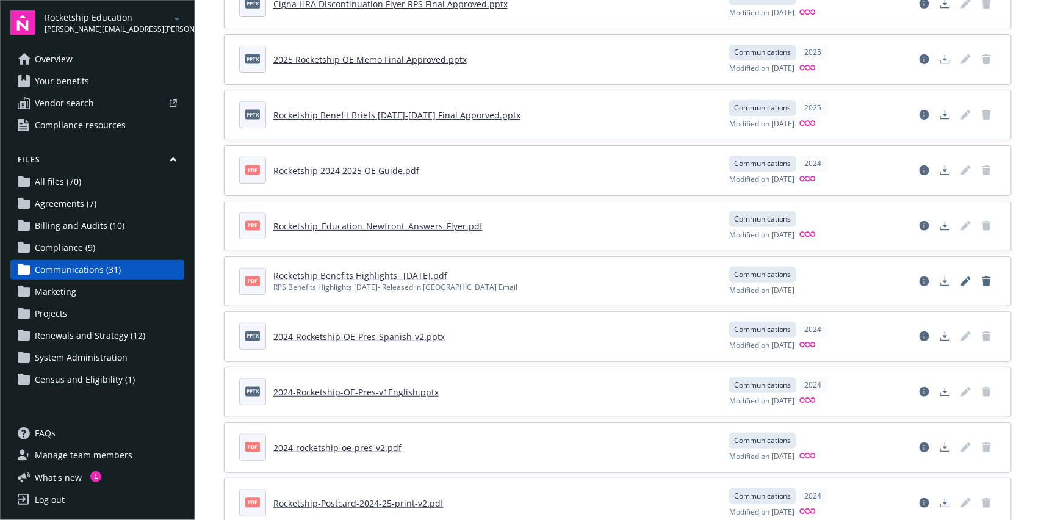
click at [376, 391] on link "2024-Rocketship-OE-Pres-v1English.pptx" at bounding box center [355, 392] width 165 height 12
